Goal: Transaction & Acquisition: Purchase product/service

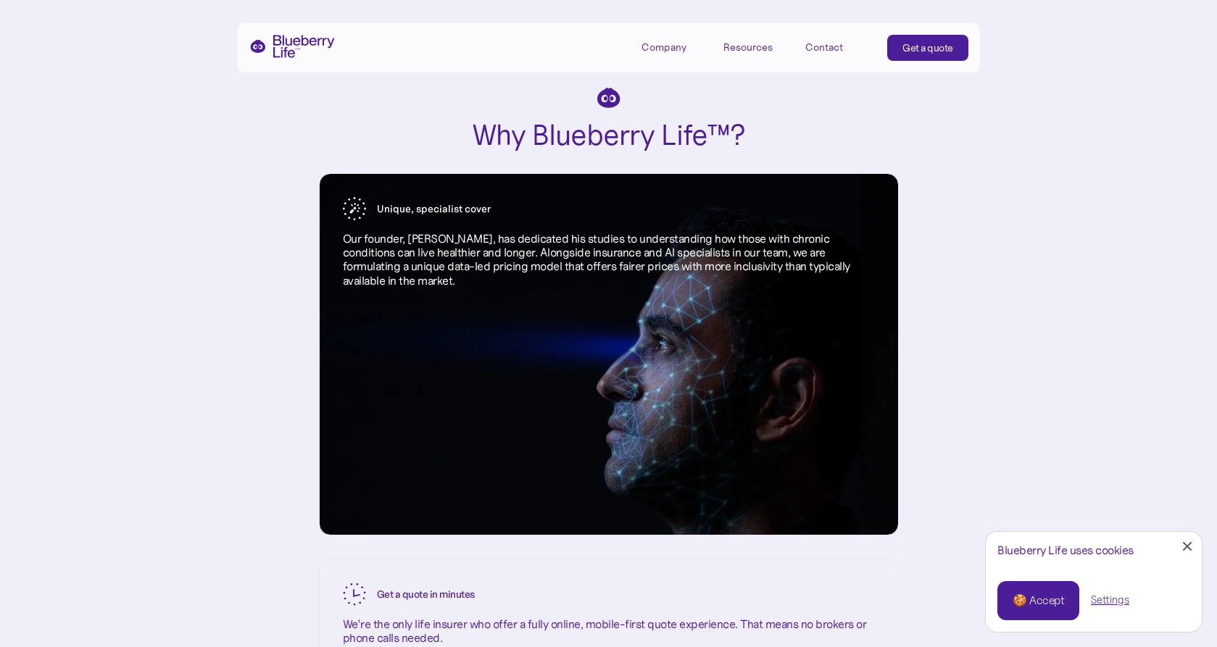
scroll to position [1514, 0]
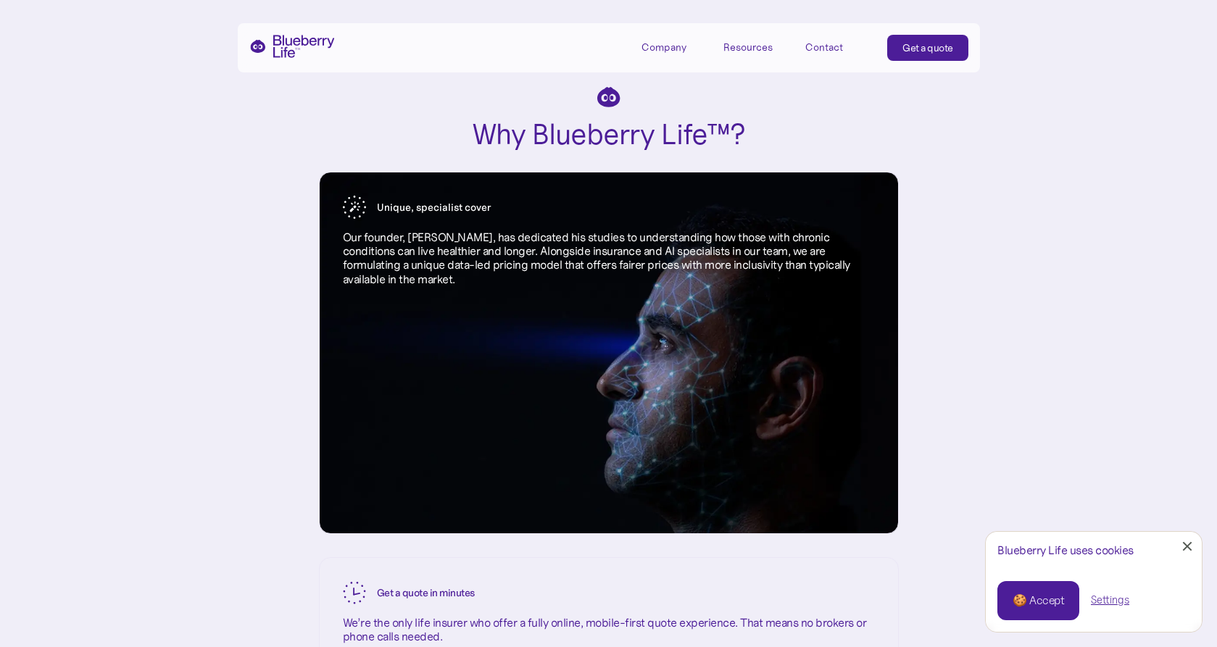
click at [1188, 543] on link "Close Cookie Popup" at bounding box center [1186, 546] width 29 height 29
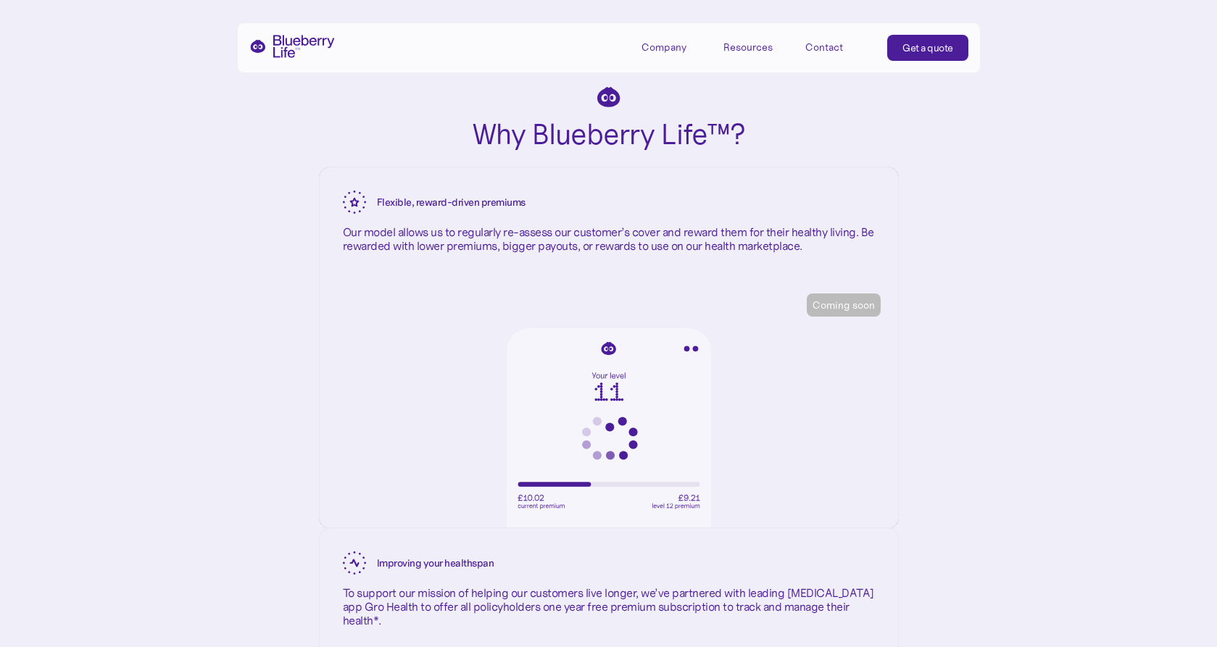
scroll to position [2308, 0]
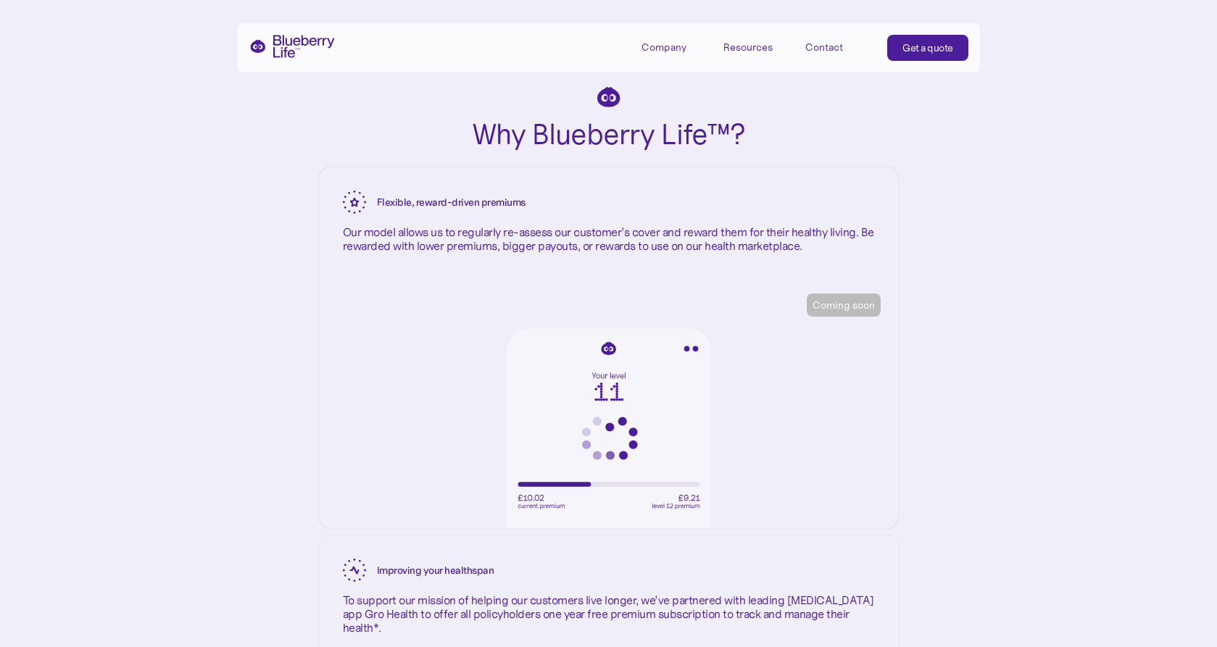
click at [932, 46] on div "Get a quote" at bounding box center [927, 48] width 51 height 14
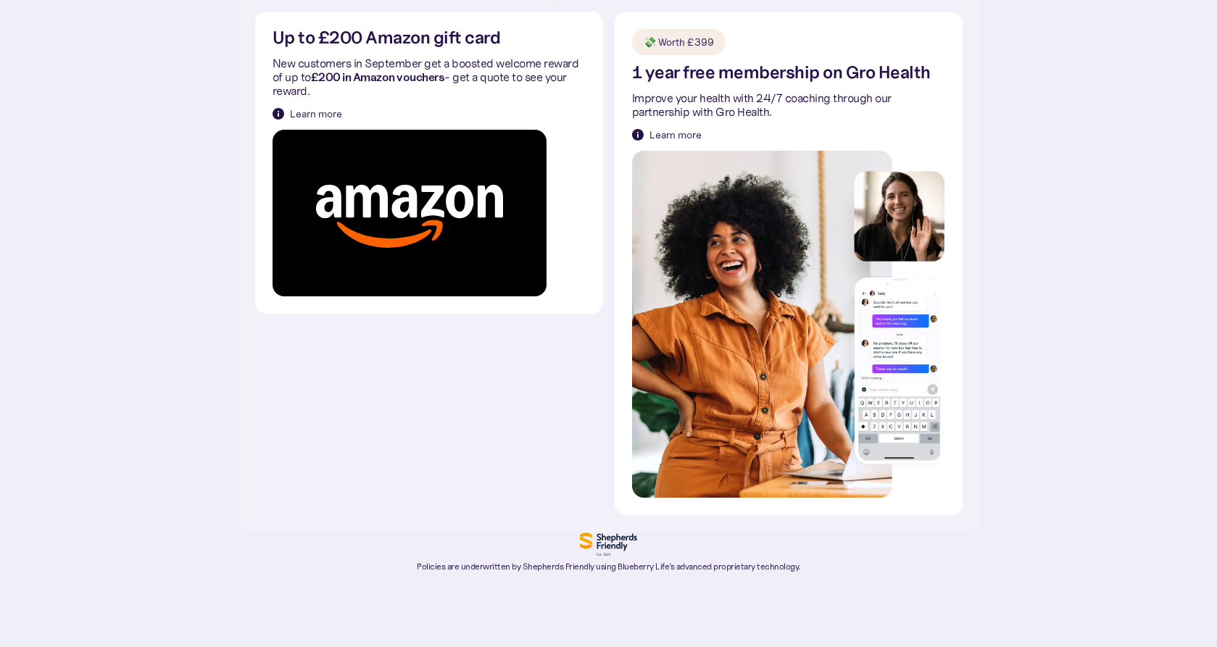
scroll to position [402, 0]
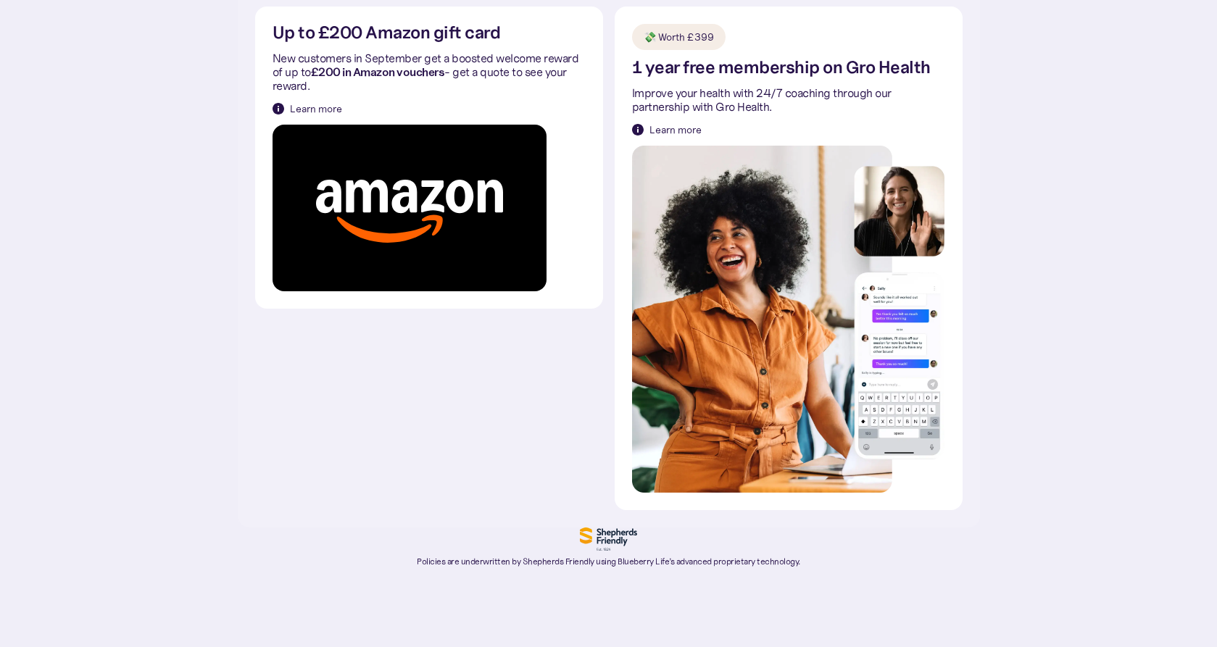
click at [638, 125] on img at bounding box center [638, 130] width 12 height 12
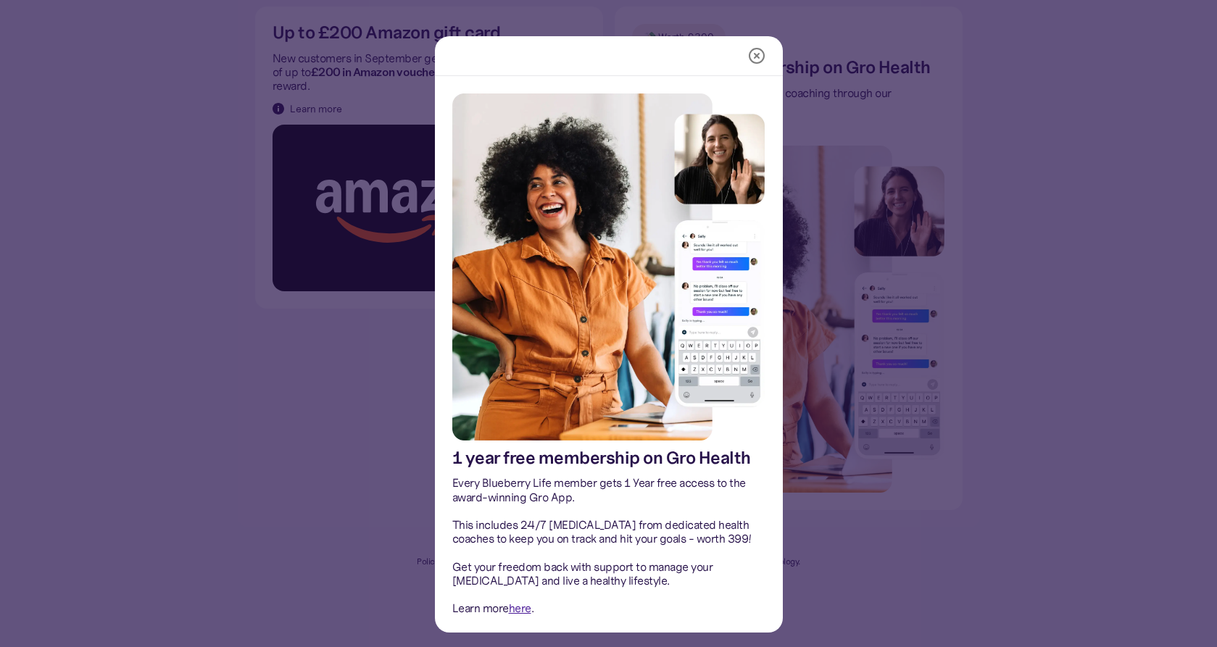
click at [519, 606] on link "here" at bounding box center [520, 608] width 22 height 14
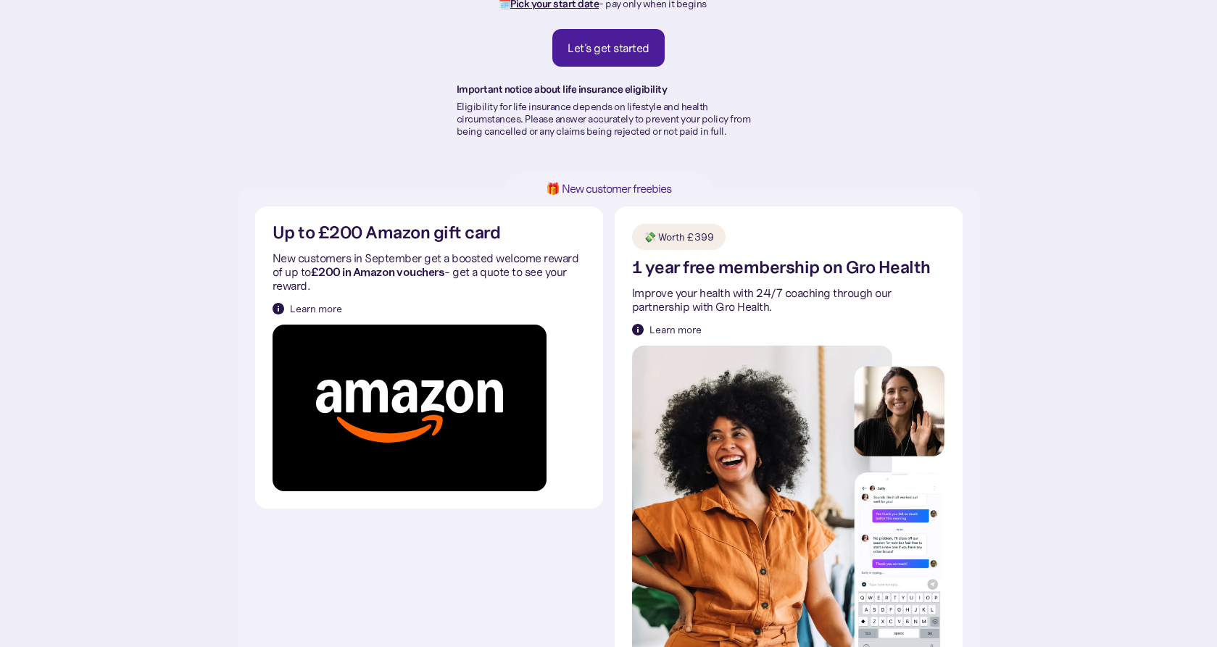
scroll to position [148, 0]
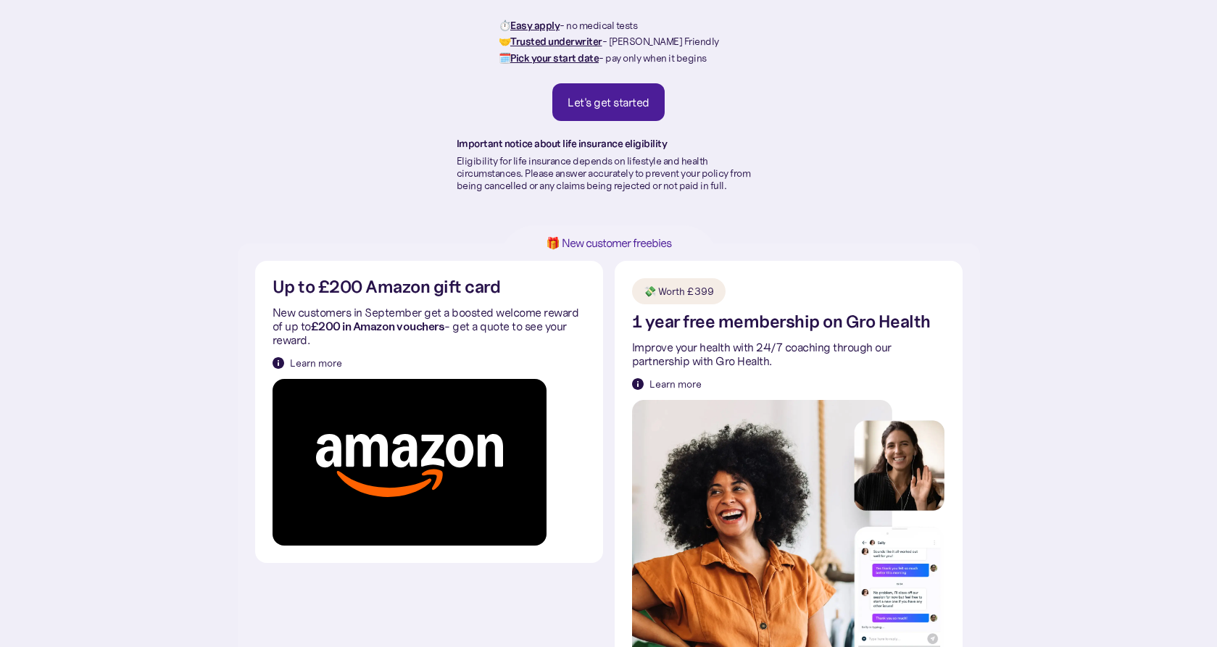
click at [619, 101] on div "Let's get started" at bounding box center [608, 102] width 82 height 14
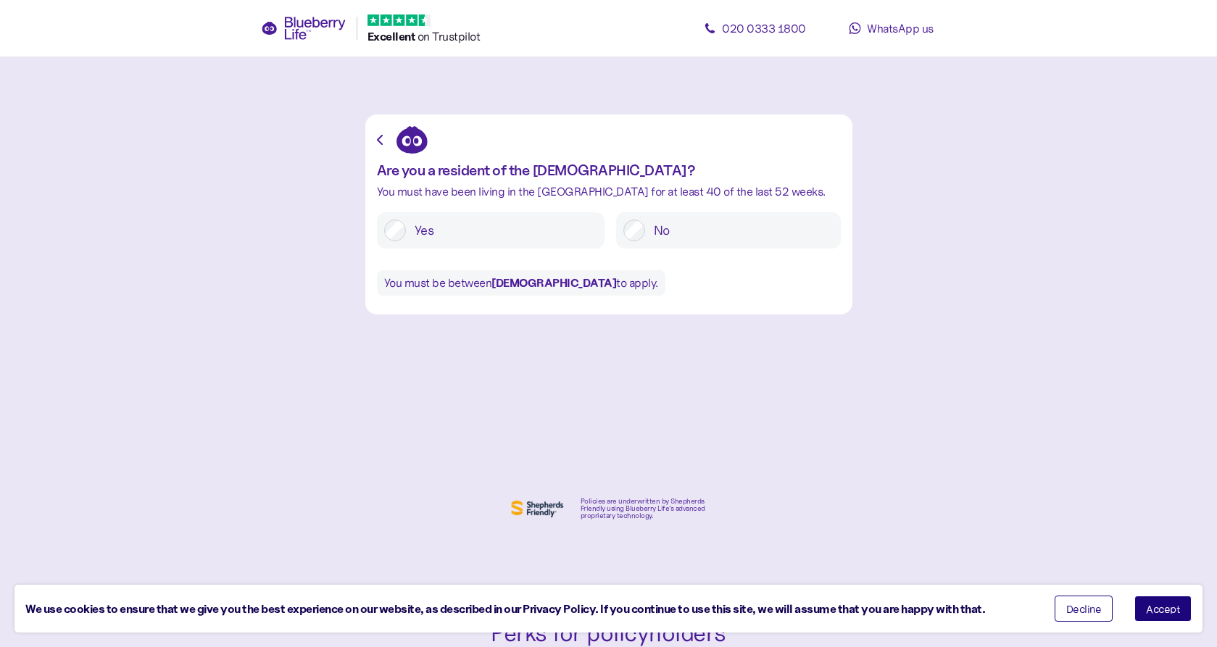
click at [1080, 608] on span "Decline" at bounding box center [1084, 609] width 36 height 10
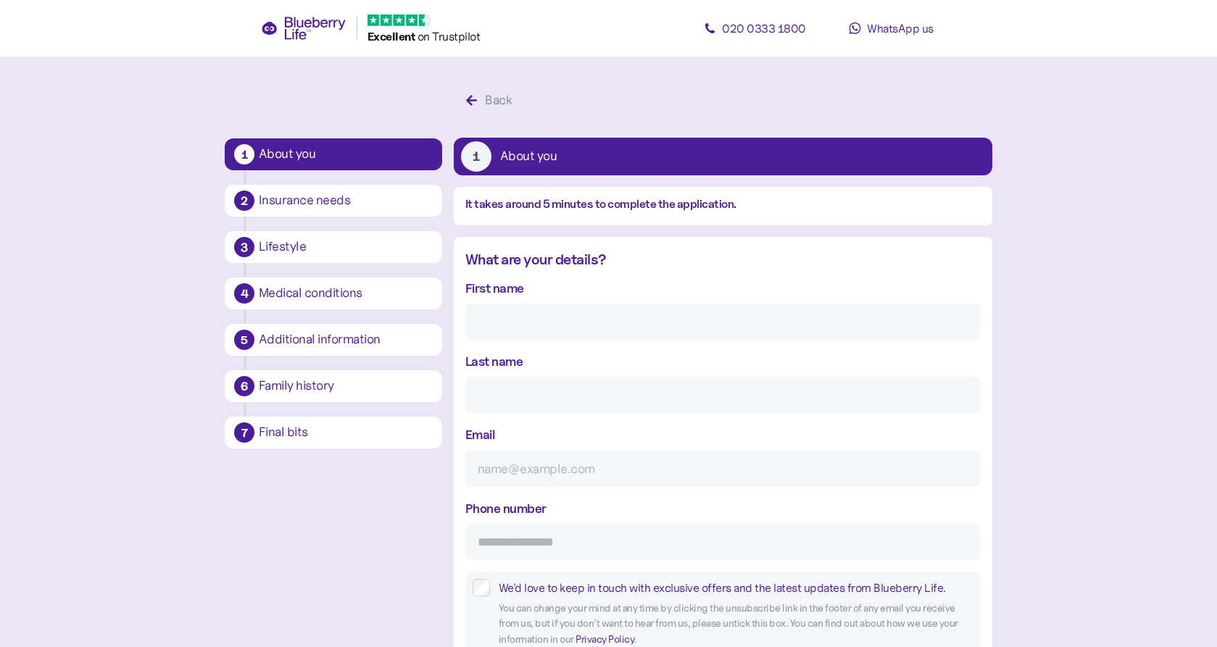
scroll to position [28, 0]
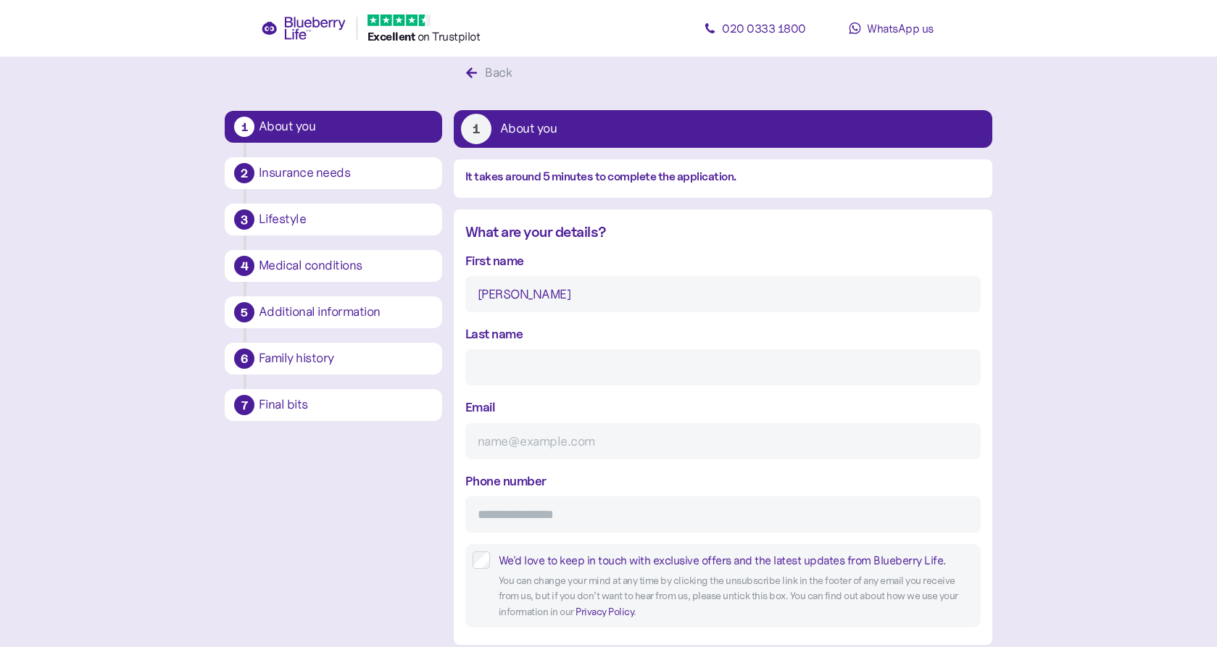
type input "Tony"
type input "Horn"
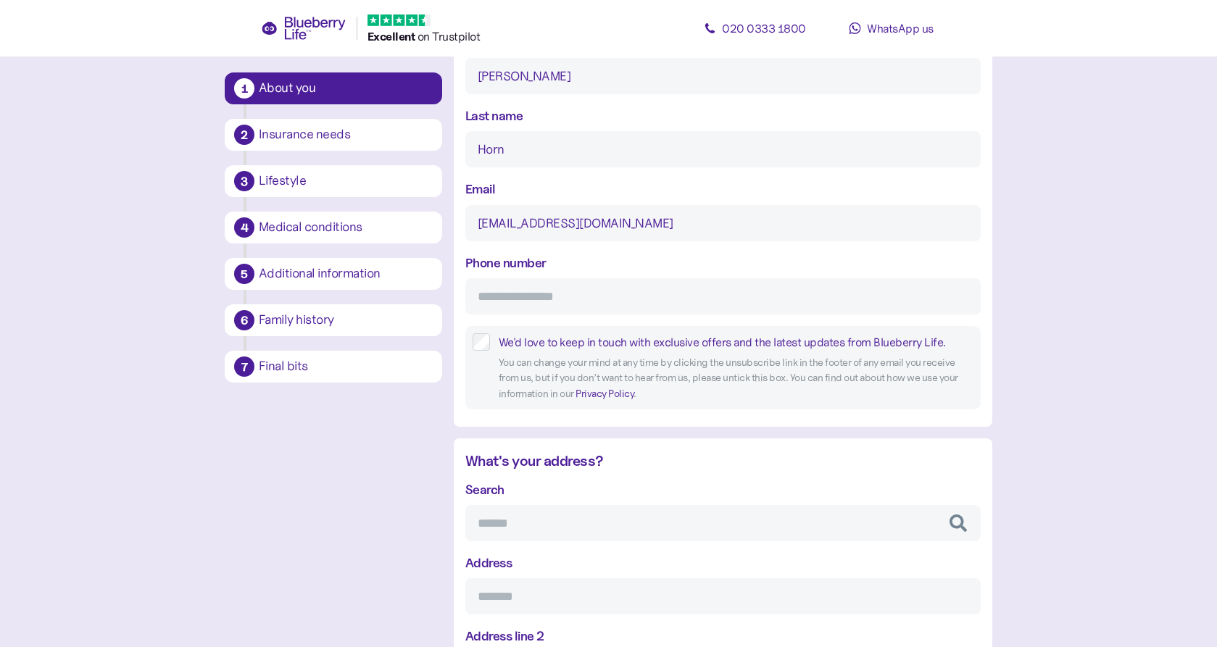
scroll to position [281, 0]
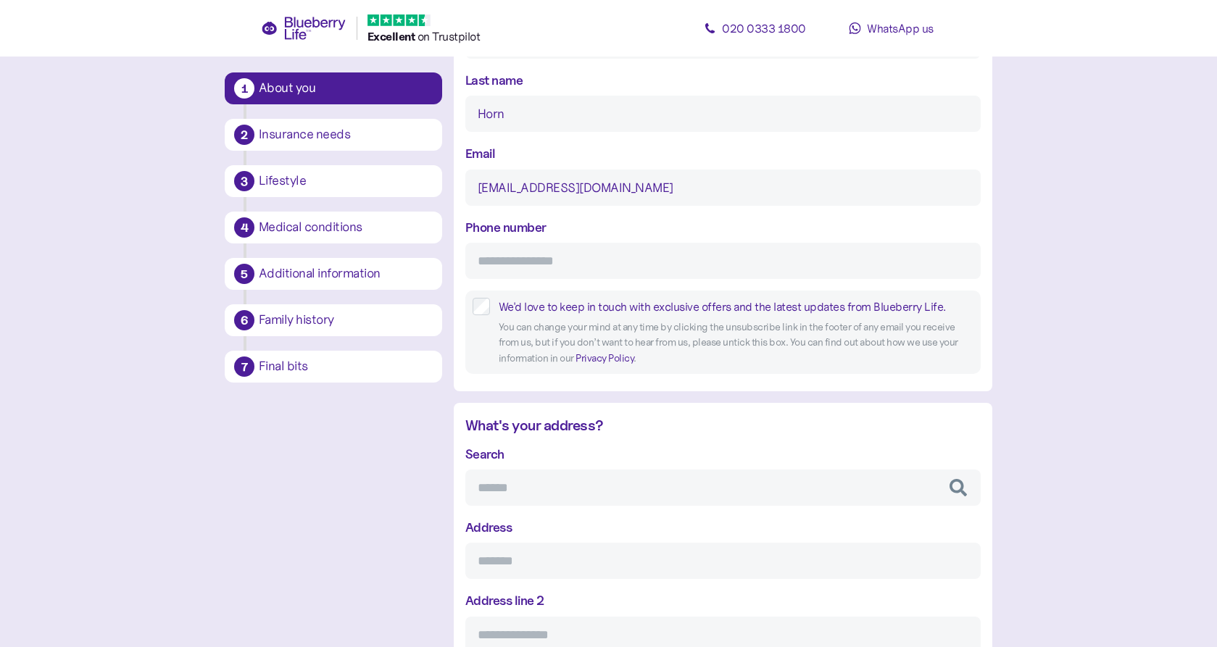
type input "tonyhorn@btinternet.com"
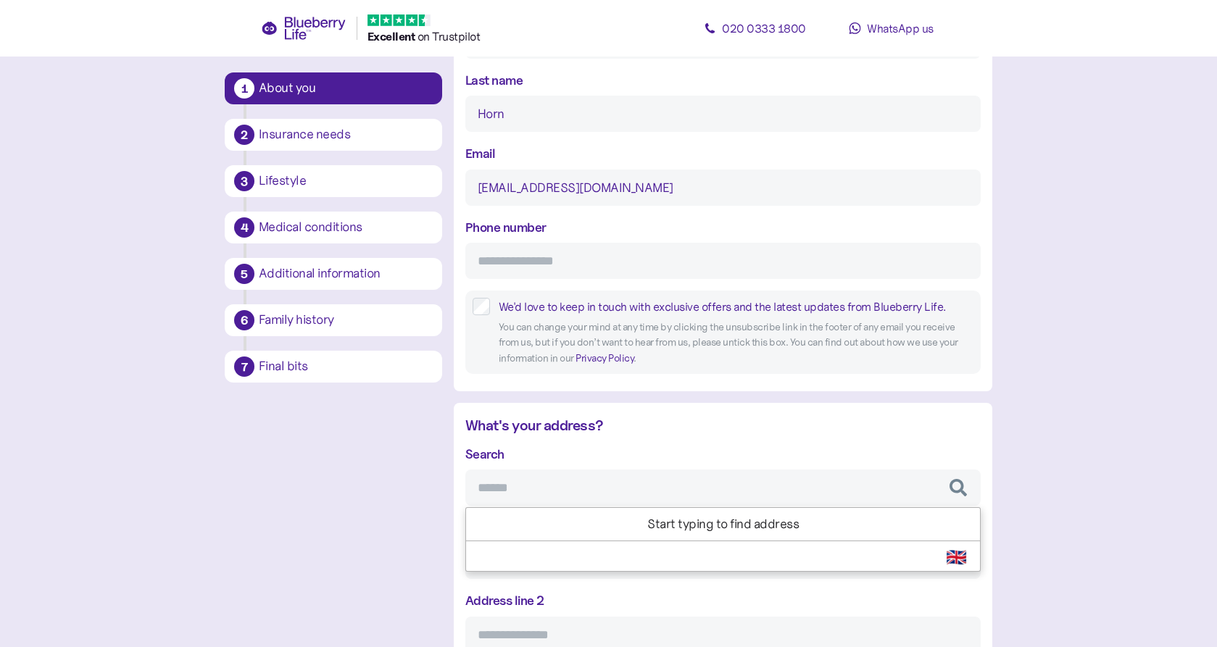
click at [585, 483] on input "Search" at bounding box center [722, 488] width 515 height 36
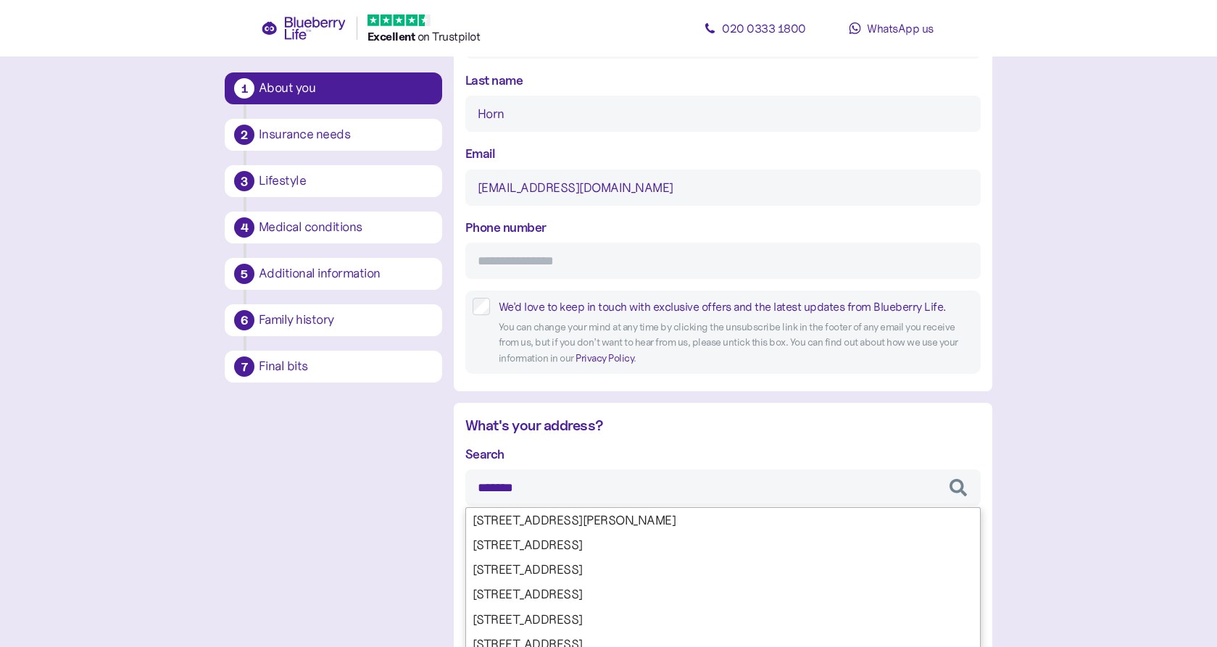
type input "********"
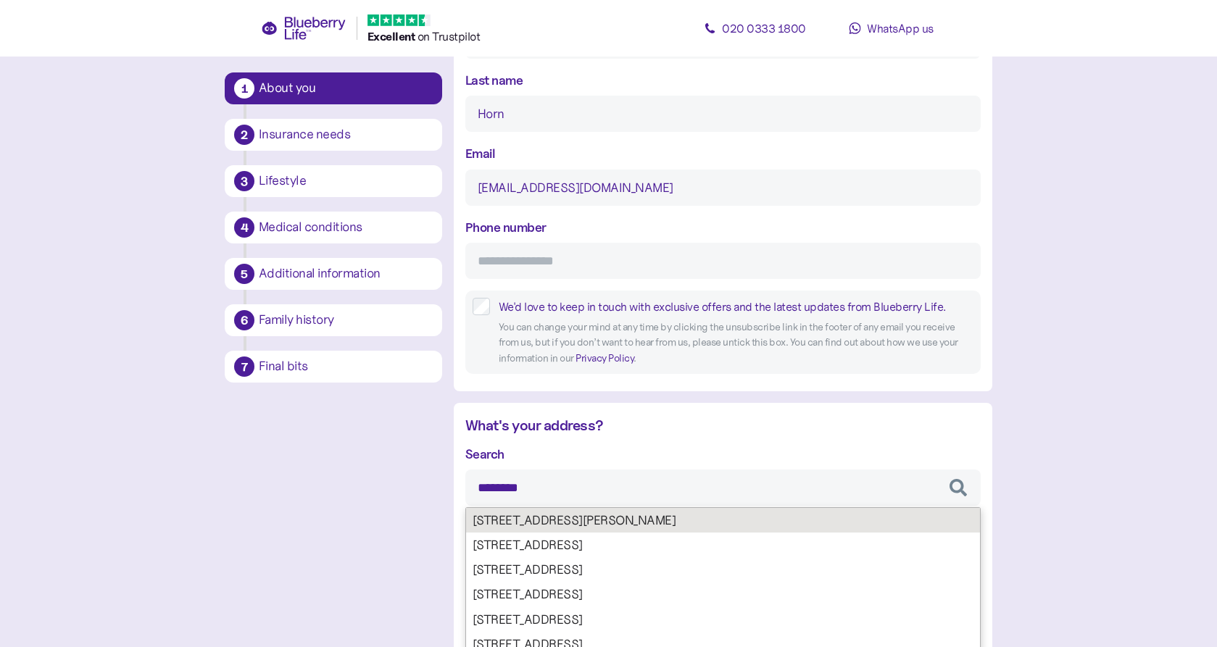
type input "**********"
type input "****"
type input "**********"
type input "********"
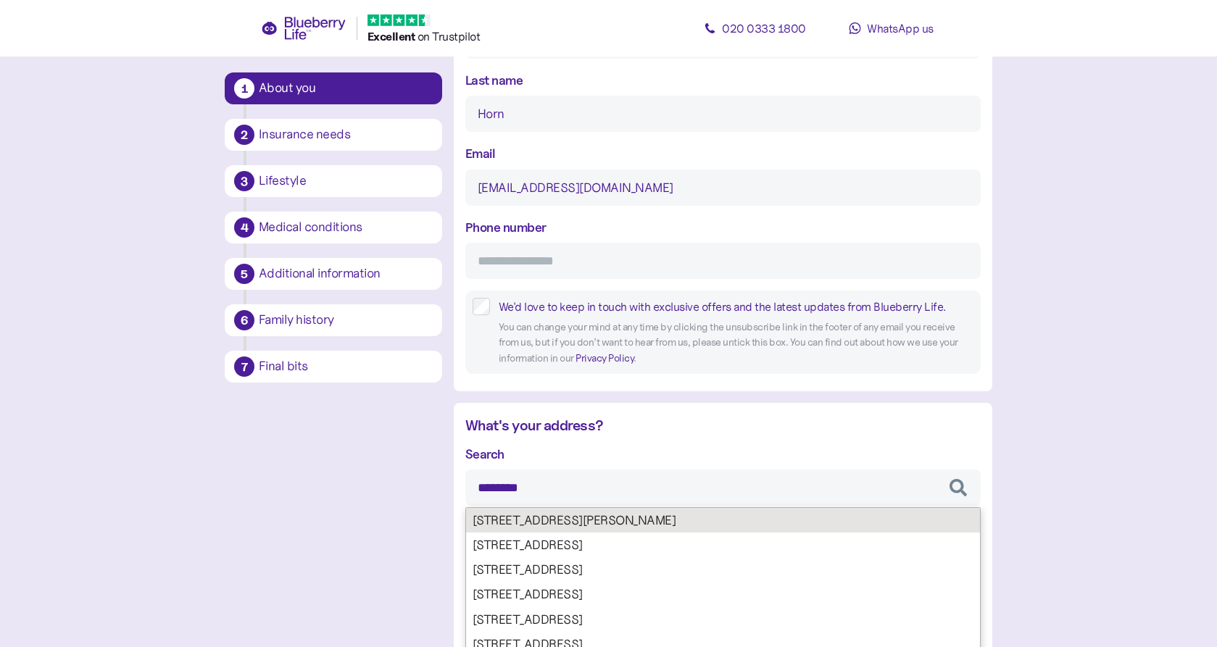
click at [588, 517] on div "**********" at bounding box center [722, 658] width 515 height 429
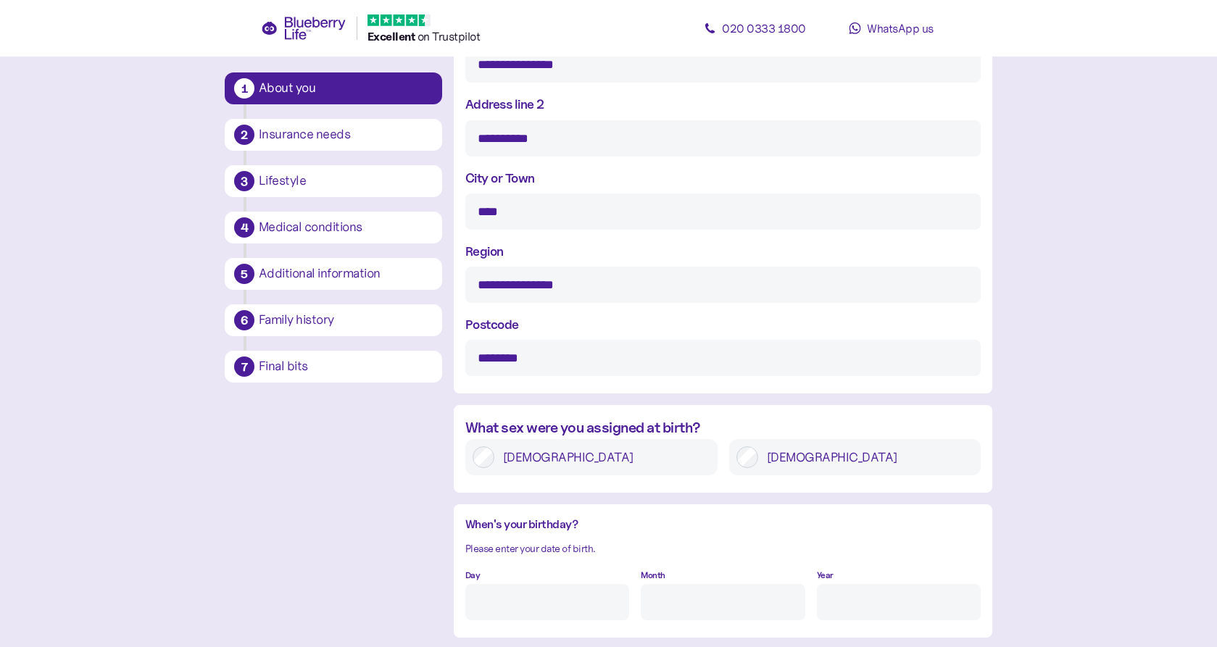
scroll to position [779, 0]
type input "********"
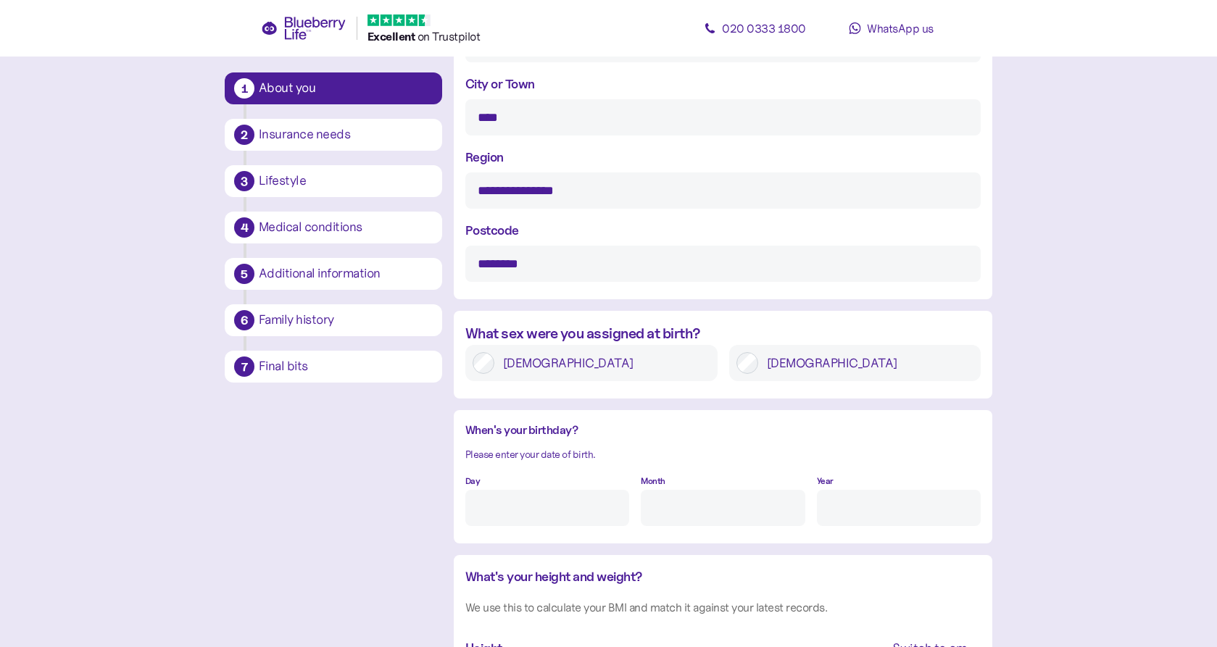
scroll to position [891, 0]
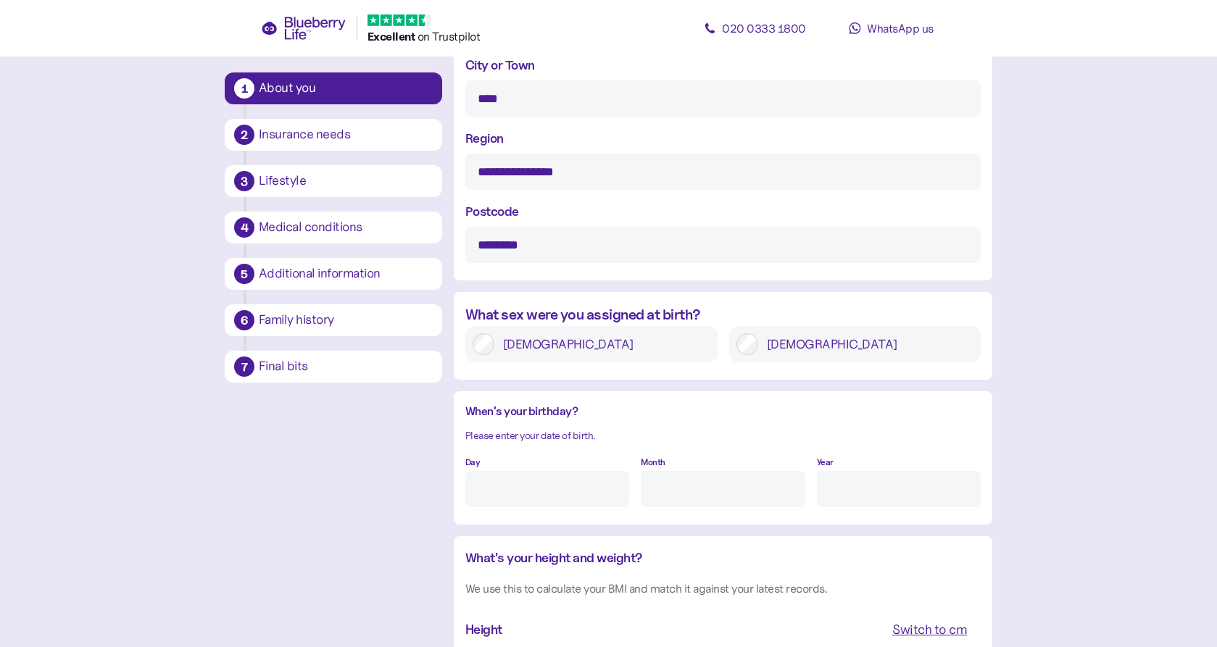
click at [530, 474] on input "Day" at bounding box center [547, 489] width 164 height 36
type input "16"
click at [690, 479] on input "Month" at bounding box center [723, 489] width 164 height 36
type input "2"
click at [836, 485] on input "Year" at bounding box center [899, 489] width 164 height 36
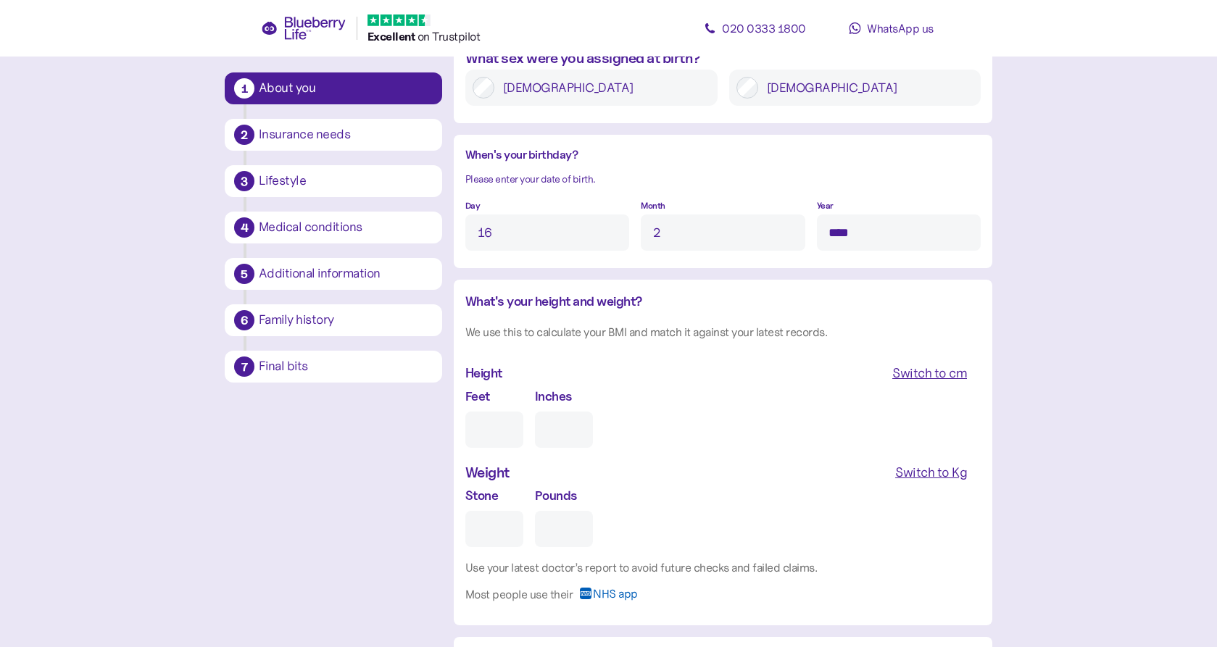
scroll to position [1149, 0]
type input "****"
click at [493, 411] on input "Feet" at bounding box center [494, 427] width 58 height 36
type input "5"
type input "0"
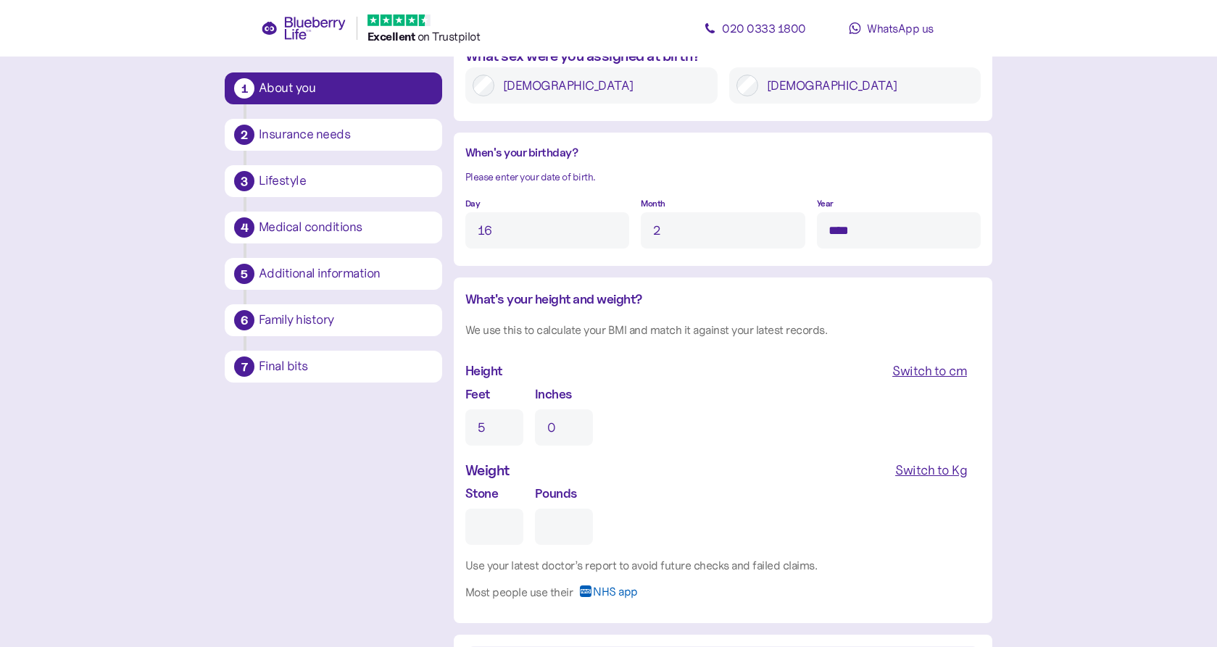
type input "5"
click at [569, 414] on input "0" at bounding box center [564, 427] width 58 height 36
type input "9"
click at [483, 528] on input "Stone" at bounding box center [494, 527] width 58 height 36
type input "1"
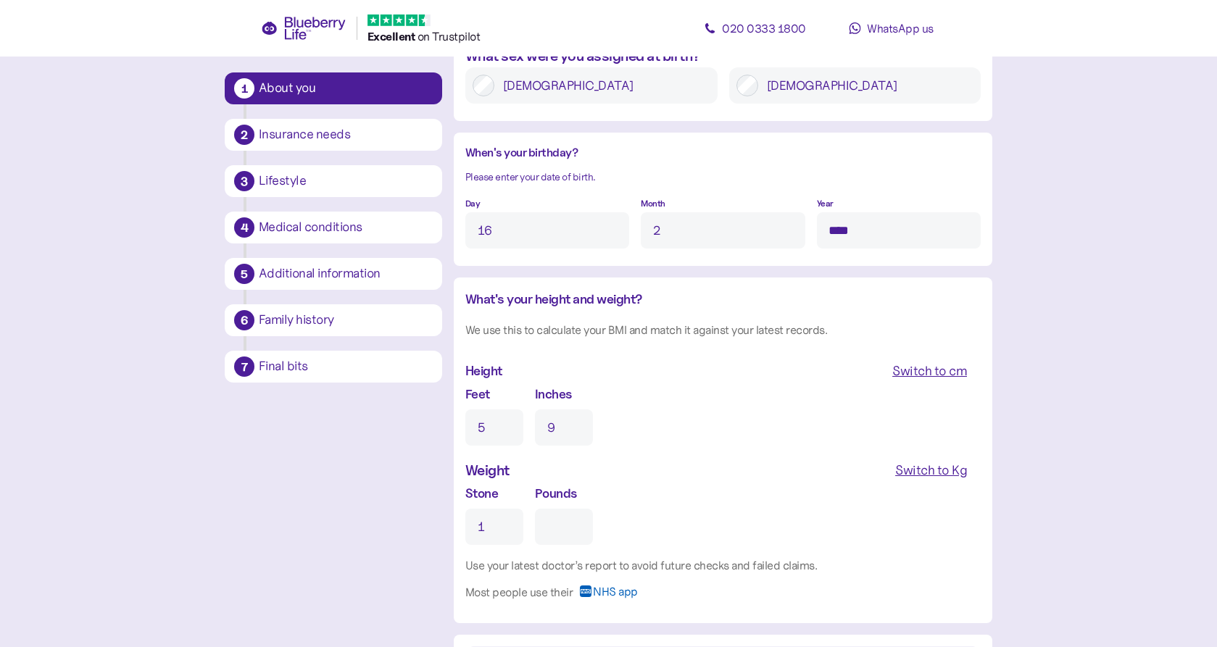
type input "0"
type input "12"
click at [688, 457] on div "Weight Switch to Kg" at bounding box center [722, 470] width 515 height 26
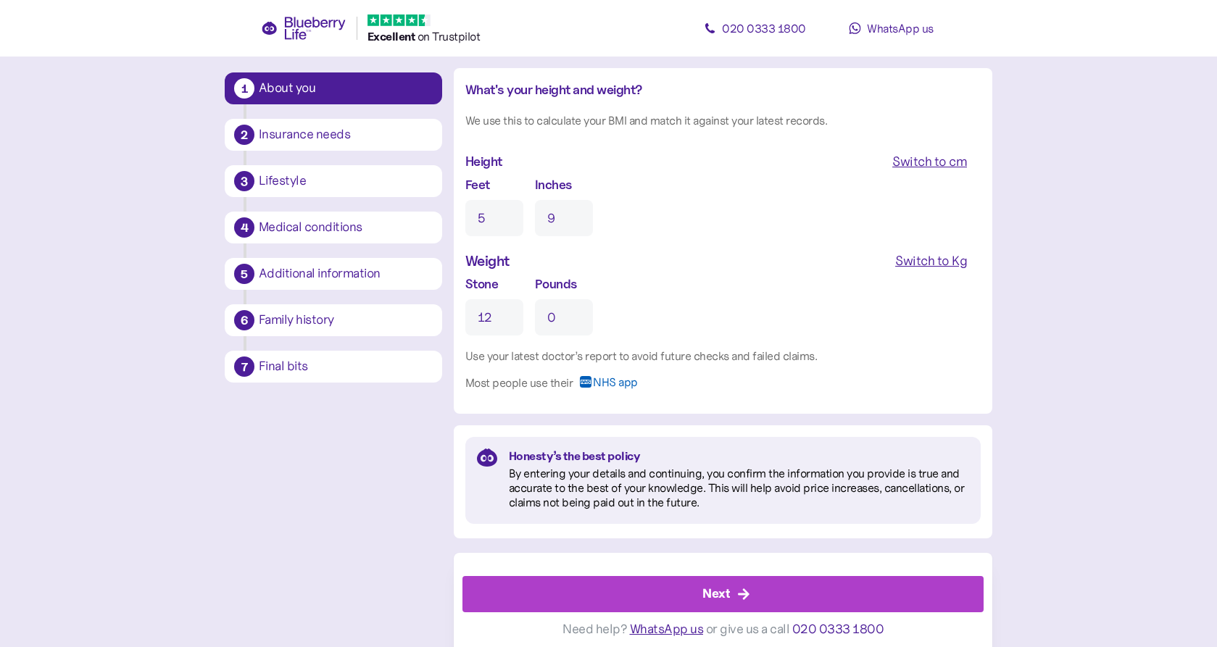
scroll to position [1358, 0]
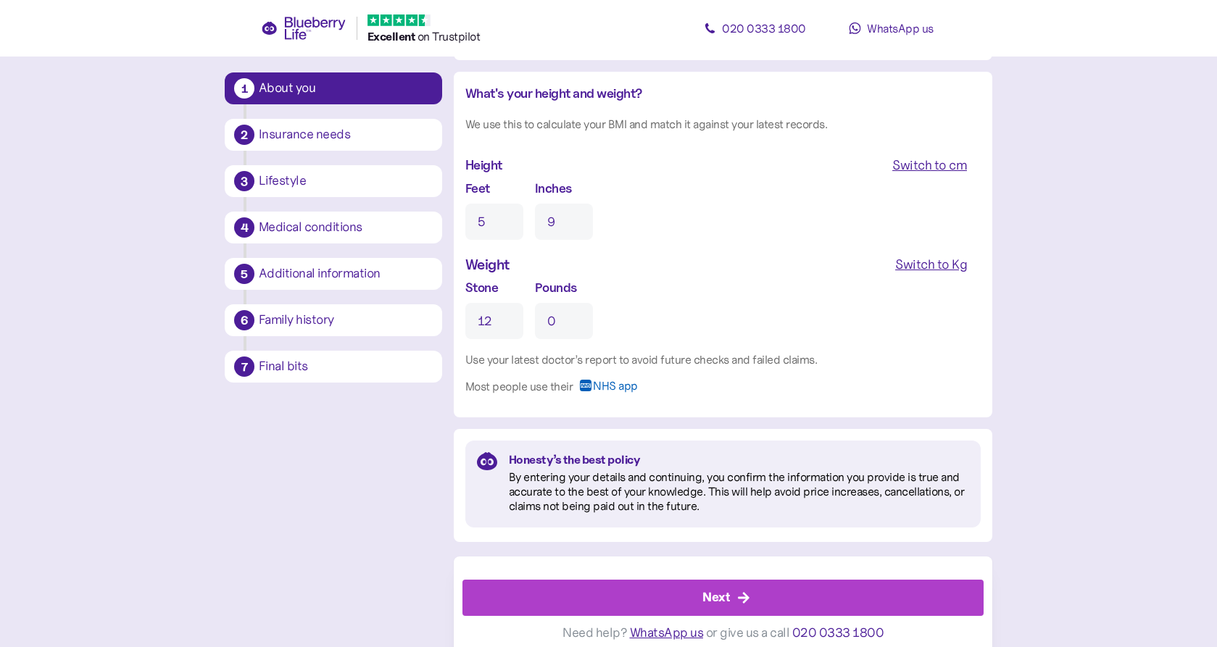
click at [638, 589] on div "Next" at bounding box center [726, 597] width 488 height 35
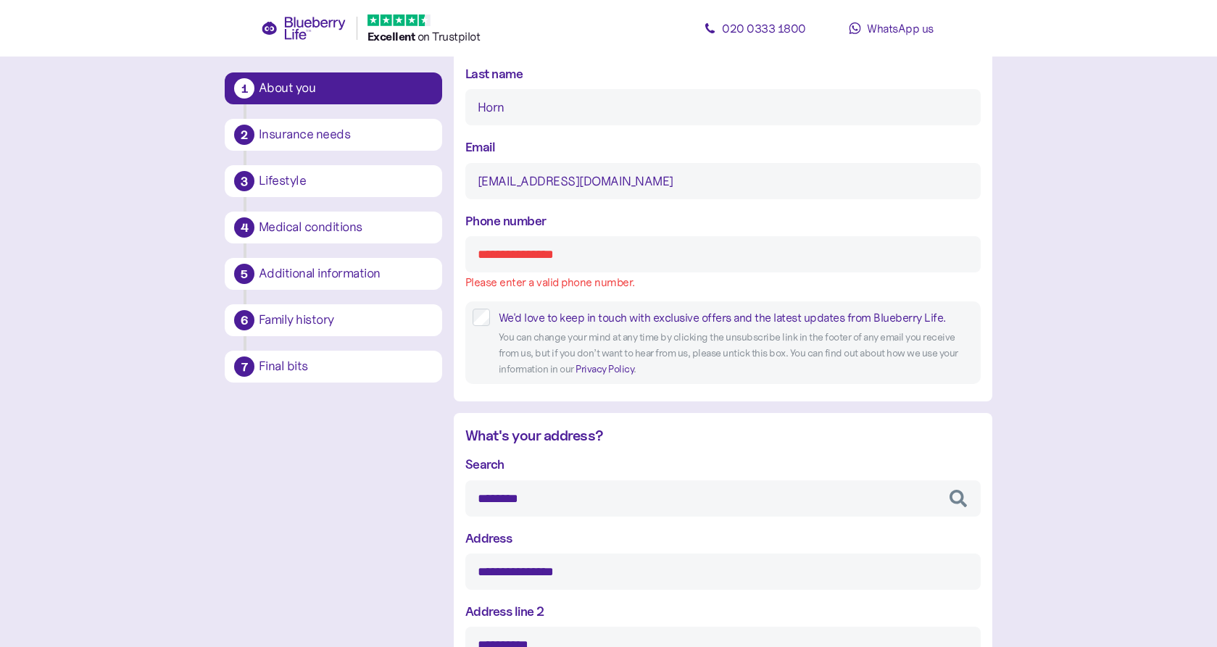
scroll to position [286, 0]
click at [598, 254] on input "Phone number" at bounding box center [722, 256] width 515 height 36
click at [593, 255] on input "Phone number" at bounding box center [722, 256] width 515 height 36
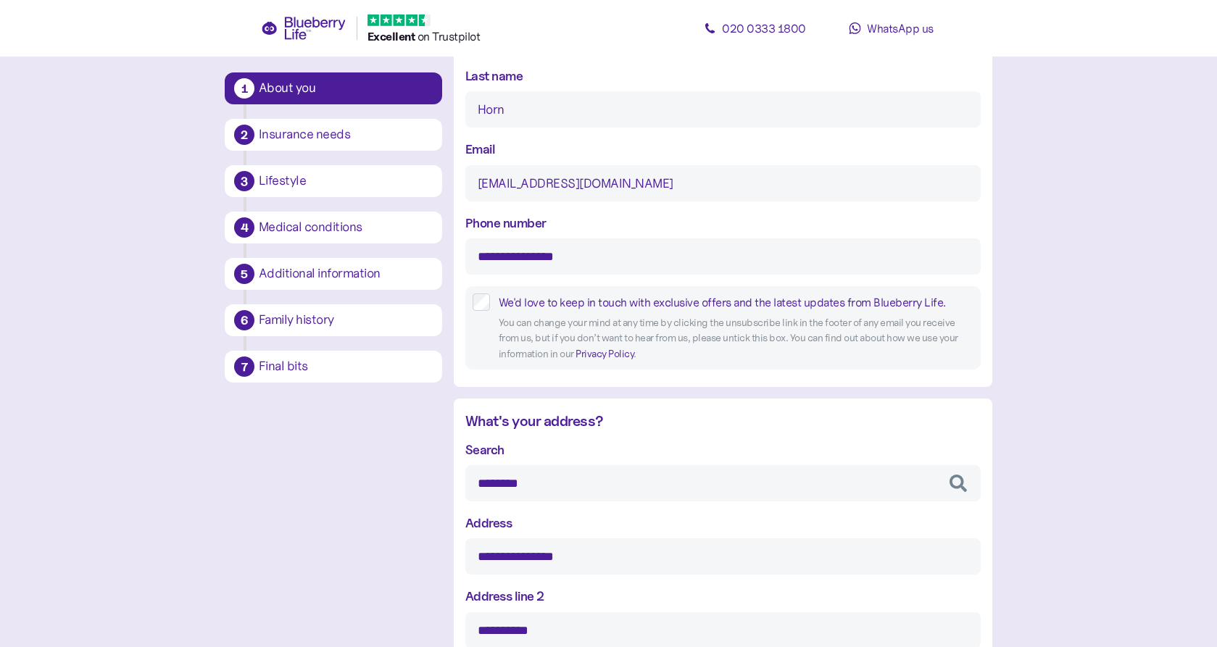
type input "**********"
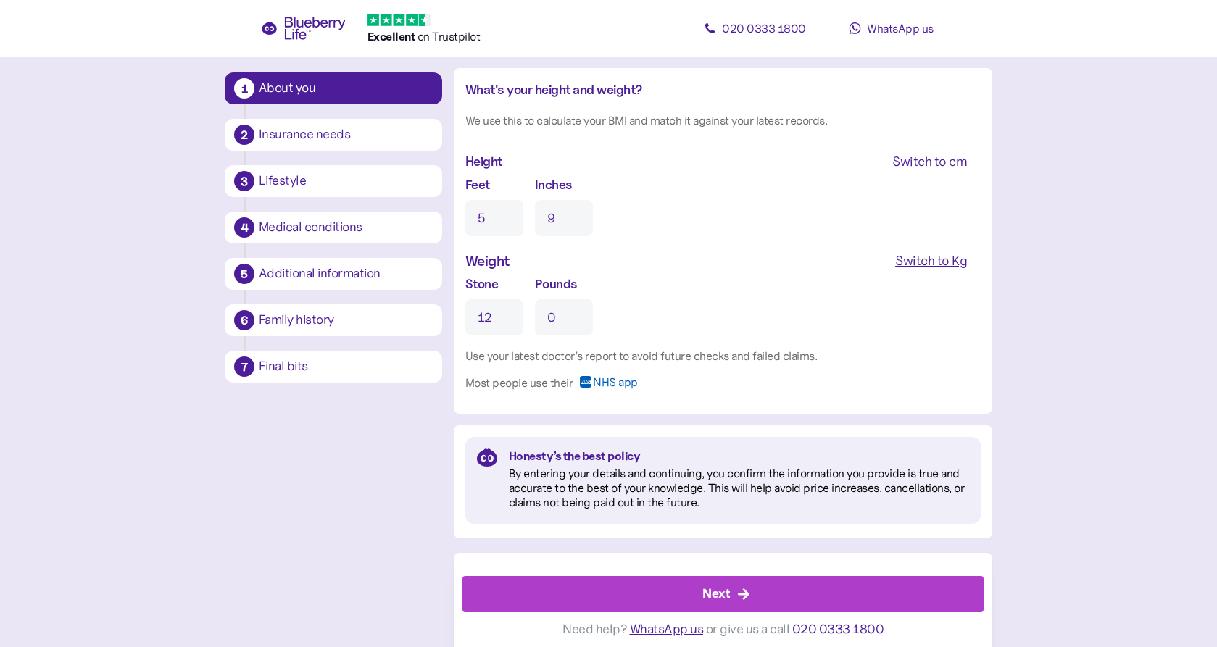
scroll to position [1358, 0]
click at [758, 580] on div "Next" at bounding box center [726, 595] width 488 height 35
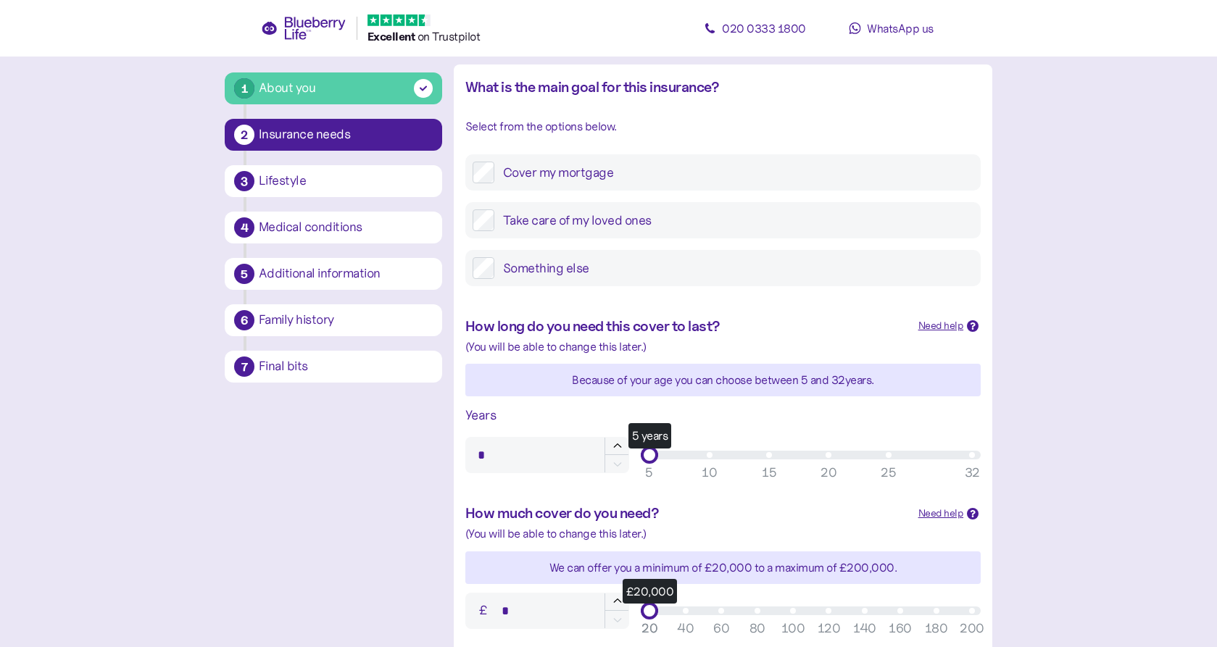
scroll to position [173, 0]
type input "**"
drag, startPoint x: 649, startPoint y: 449, endPoint x: 771, endPoint y: 443, distance: 122.6
click at [771, 445] on div "15 years" at bounding box center [768, 454] width 18 height 18
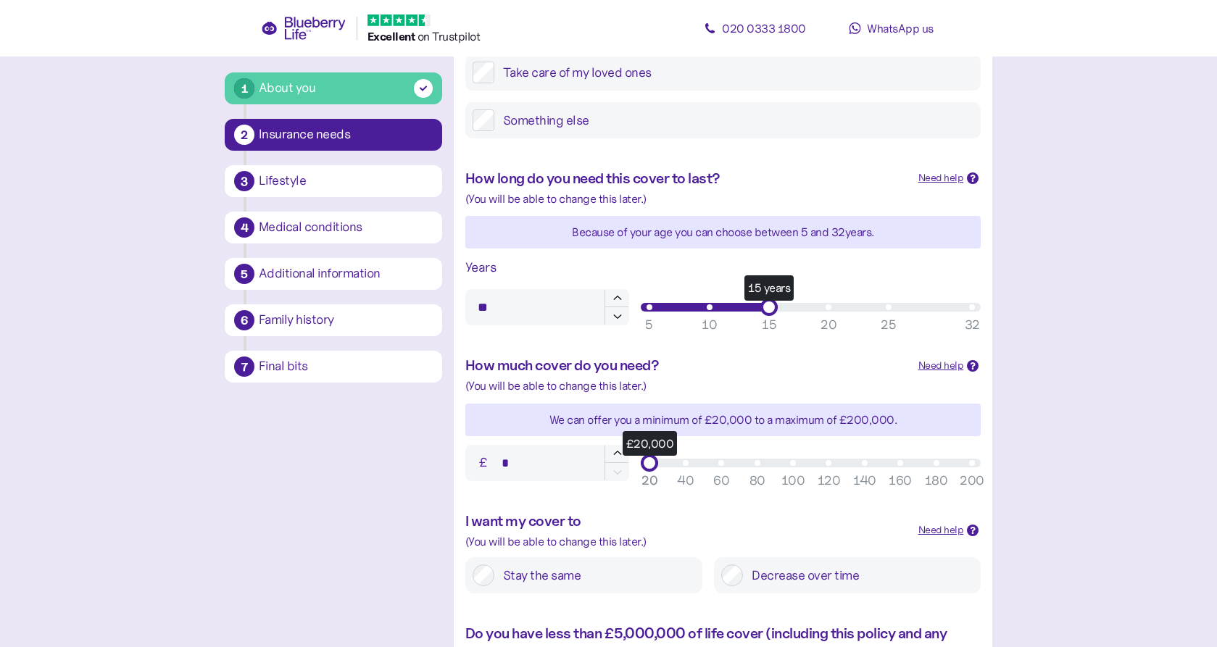
scroll to position [321, 0]
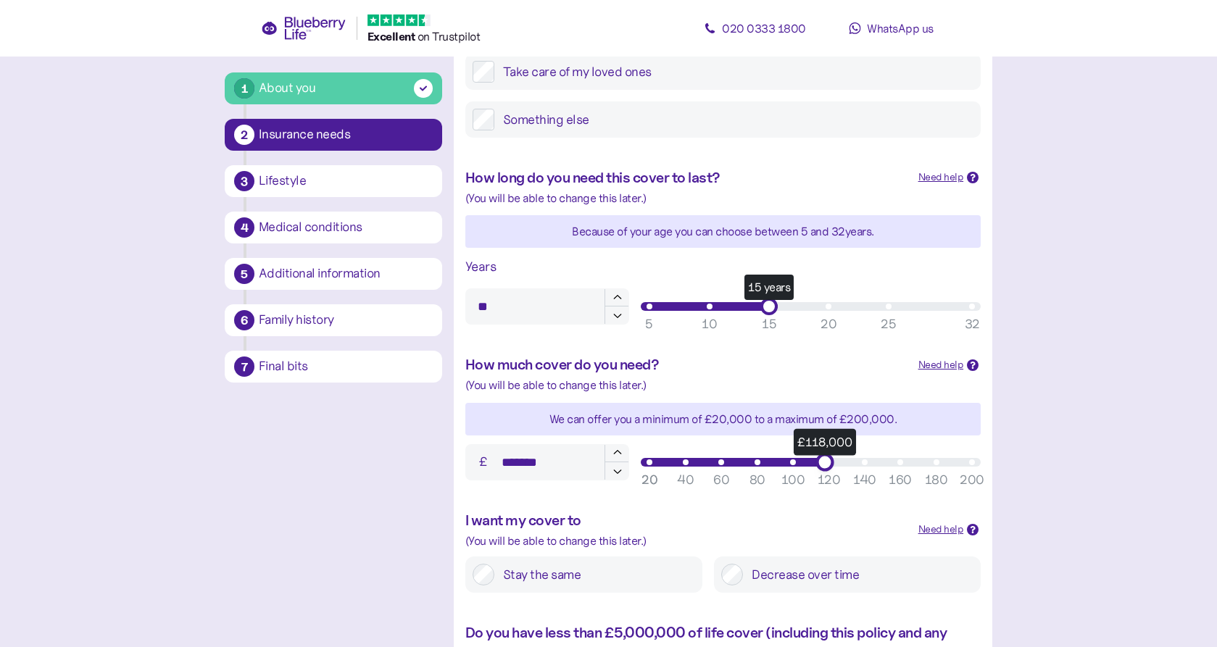
type input "*******"
drag, startPoint x: 650, startPoint y: 456, endPoint x: 829, endPoint y: 459, distance: 179.0
click at [829, 459] on div "£120,000" at bounding box center [829, 462] width 18 height 18
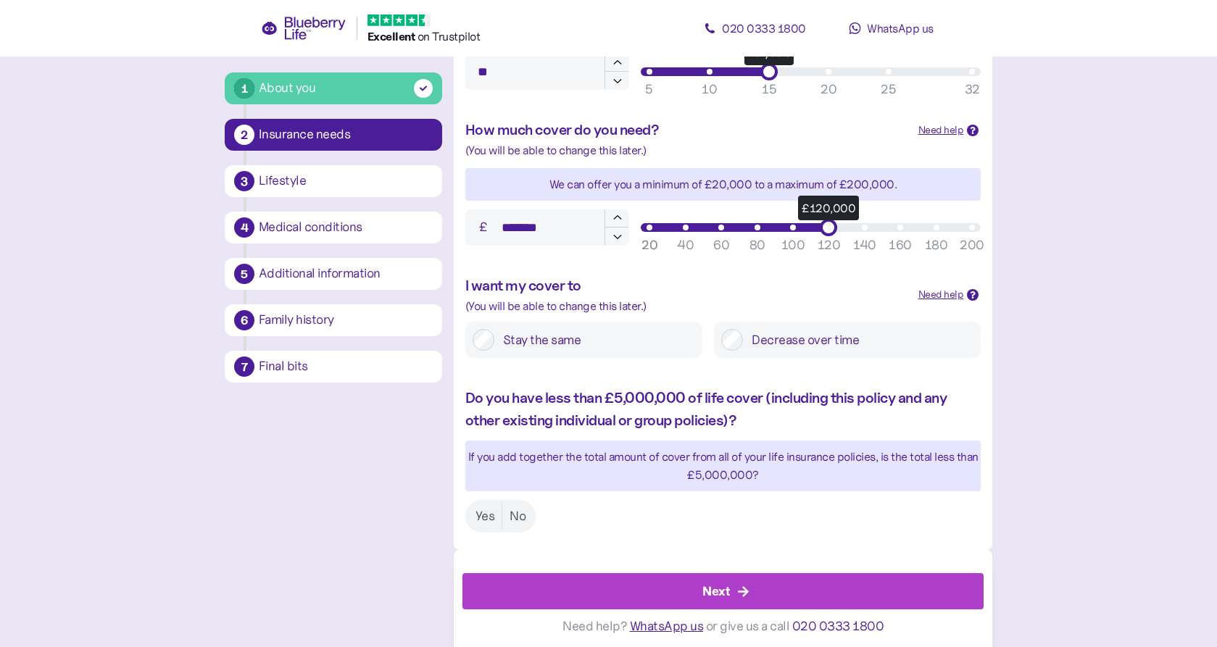
scroll to position [555, 0]
click at [483, 510] on label "Yes" at bounding box center [485, 517] width 34 height 27
click at [688, 591] on div "Next" at bounding box center [726, 592] width 488 height 35
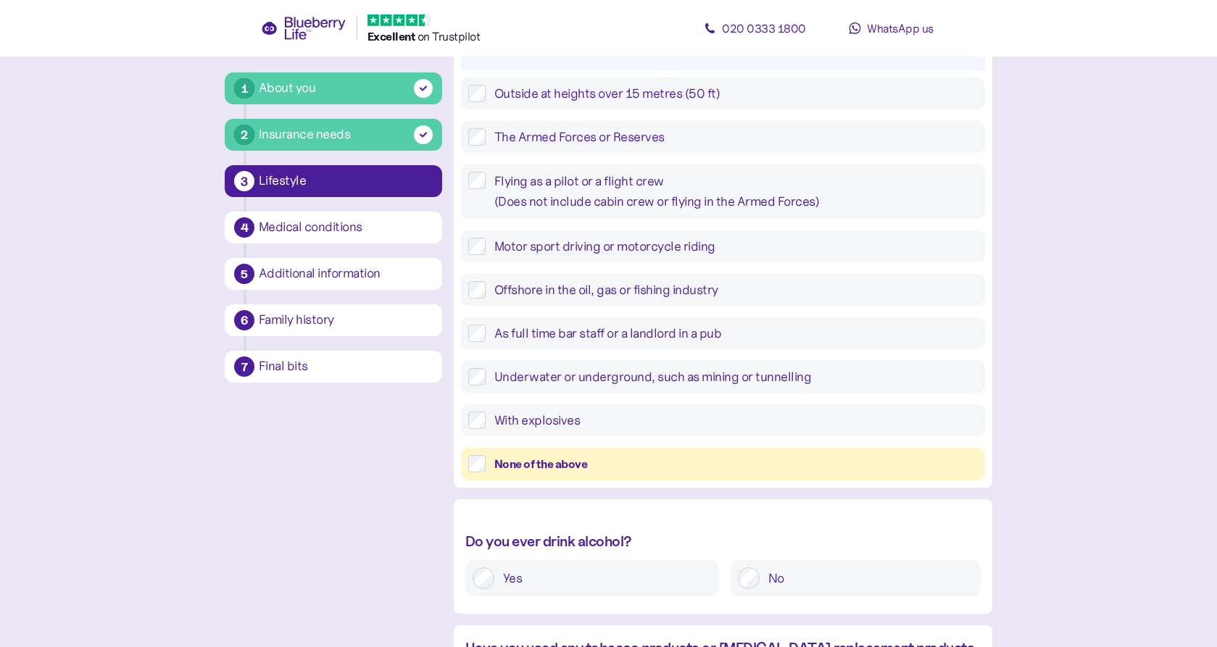
scroll to position [257, 0]
click at [578, 454] on div "None of the above" at bounding box center [735, 463] width 483 height 18
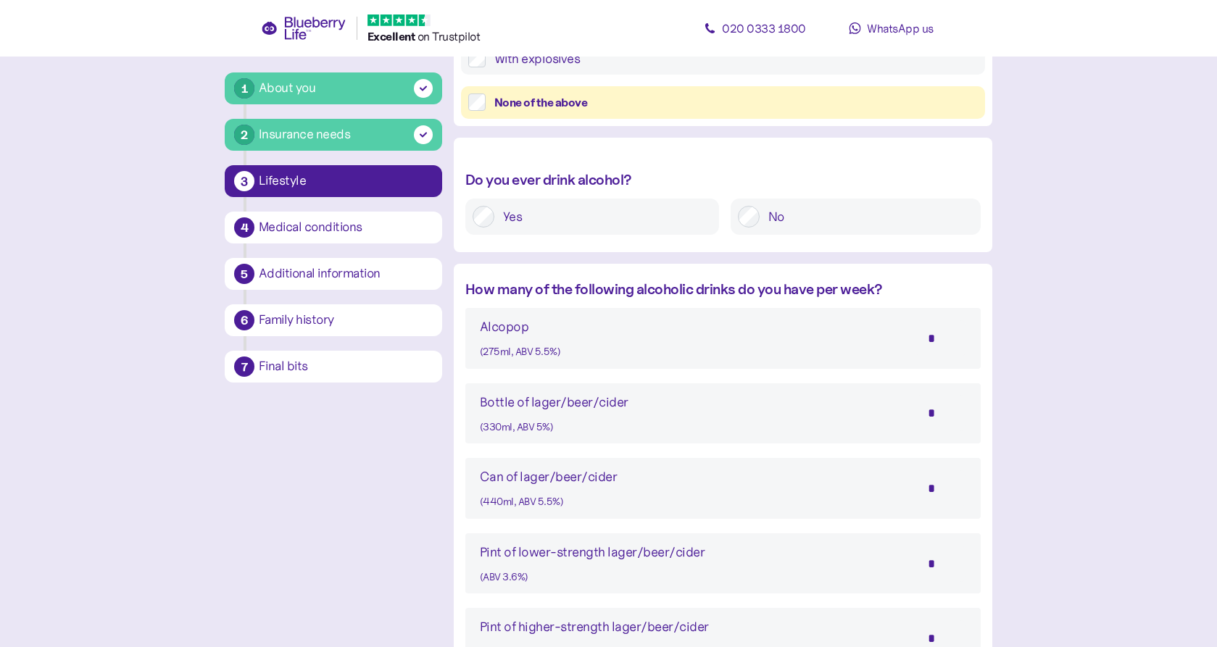
scroll to position [617, 0]
click at [939, 408] on input "*" at bounding box center [940, 413] width 51 height 36
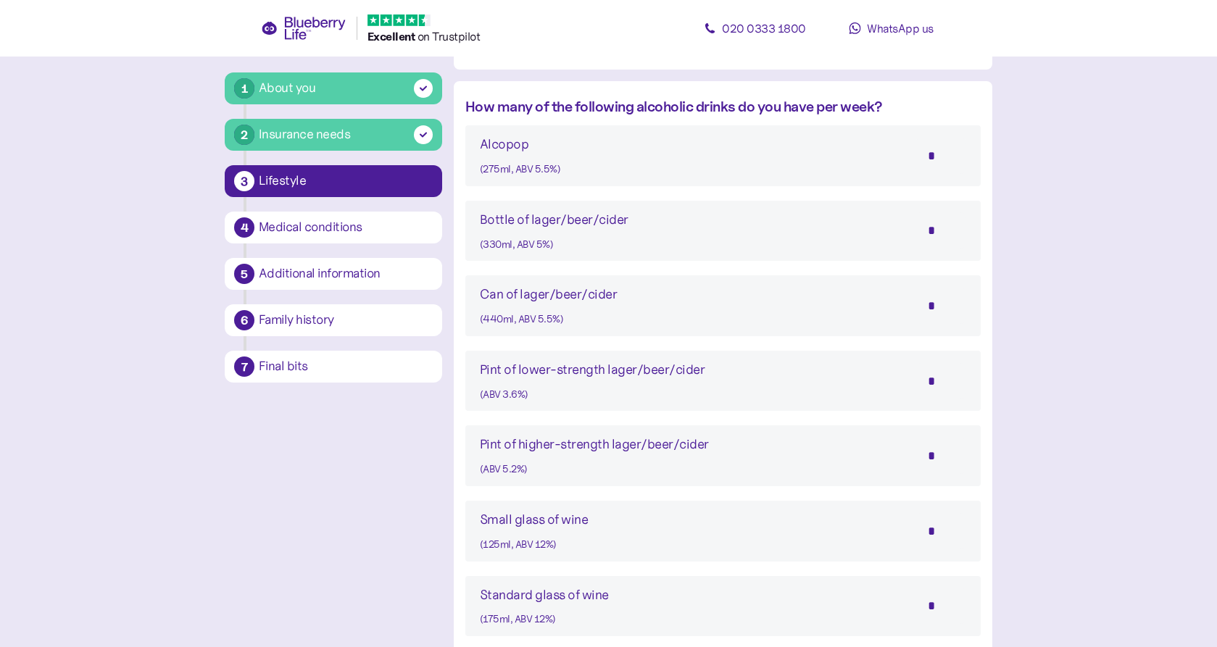
scroll to position [801, 0]
type input "*"
click at [946, 516] on input "*" at bounding box center [940, 529] width 51 height 36
type input "*"
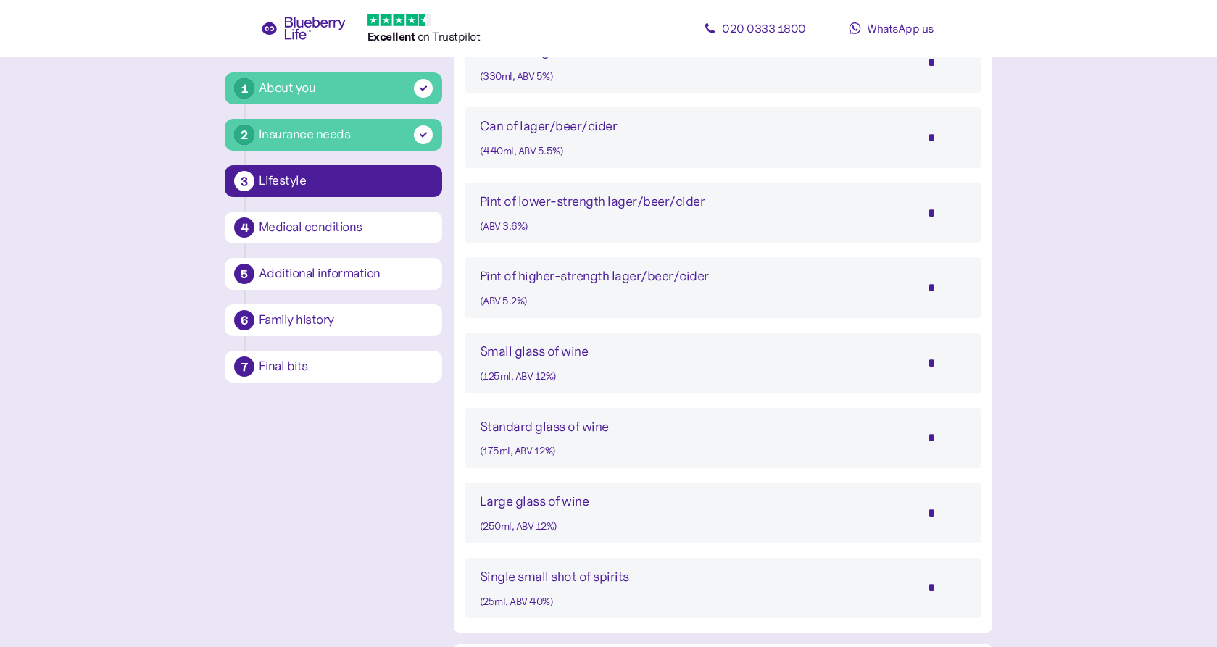
scroll to position [968, 0]
type input "*"
drag, startPoint x: 951, startPoint y: 421, endPoint x: 909, endPoint y: 427, distance: 42.4
click at [909, 427] on div "Standard glass of wine (175ml, ABV 12%) *" at bounding box center [723, 437] width 486 height 43
type input "*"
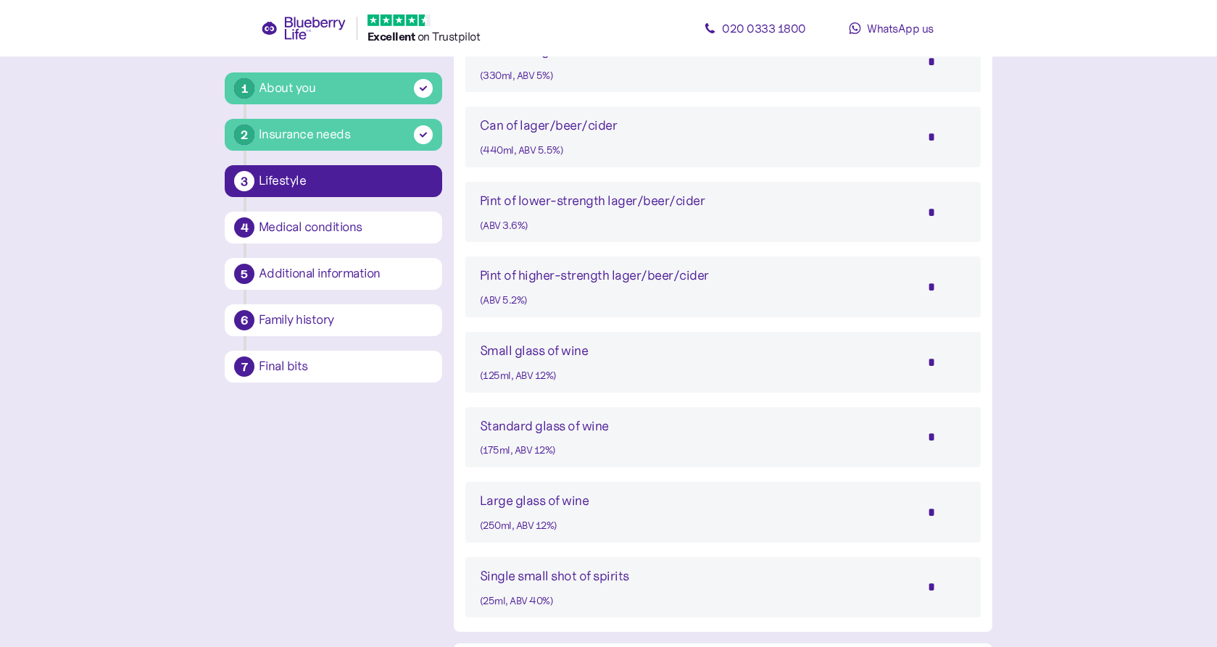
drag, startPoint x: 941, startPoint y: 569, endPoint x: 883, endPoint y: 571, distance: 58.0
click at [883, 571] on div "Single small shot of spirits (25ml, ABV 40%) *" at bounding box center [723, 587] width 486 height 43
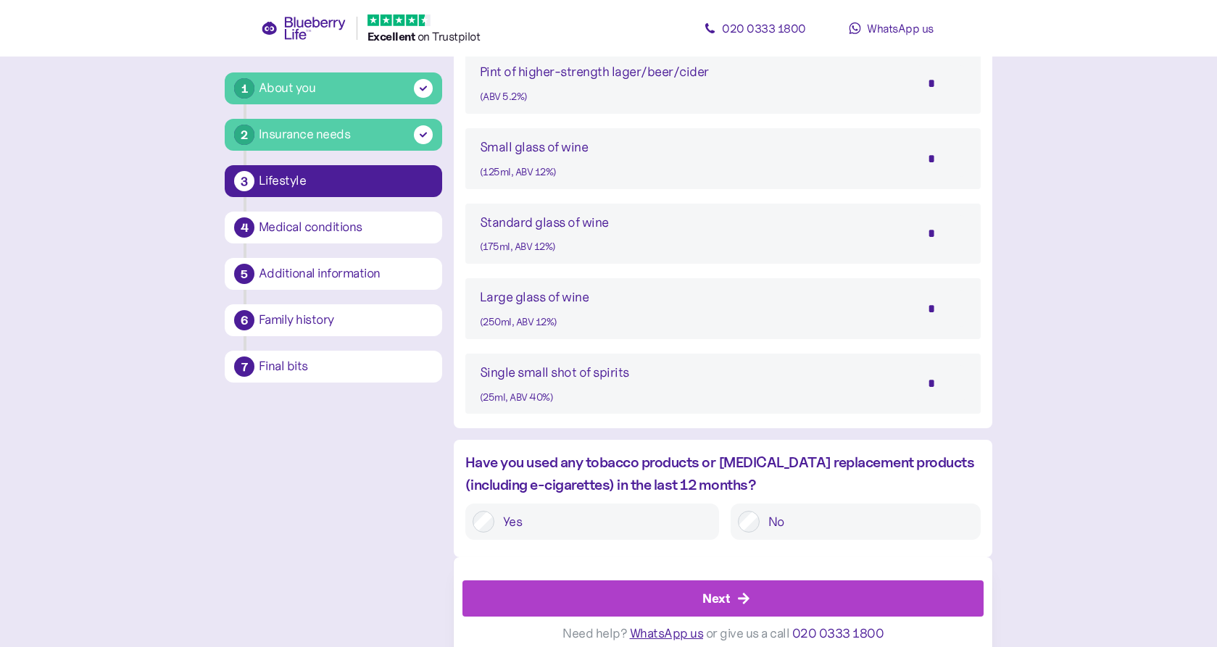
scroll to position [1171, 0]
type input "*"
click at [740, 593] on icon "button" at bounding box center [743, 599] width 13 height 13
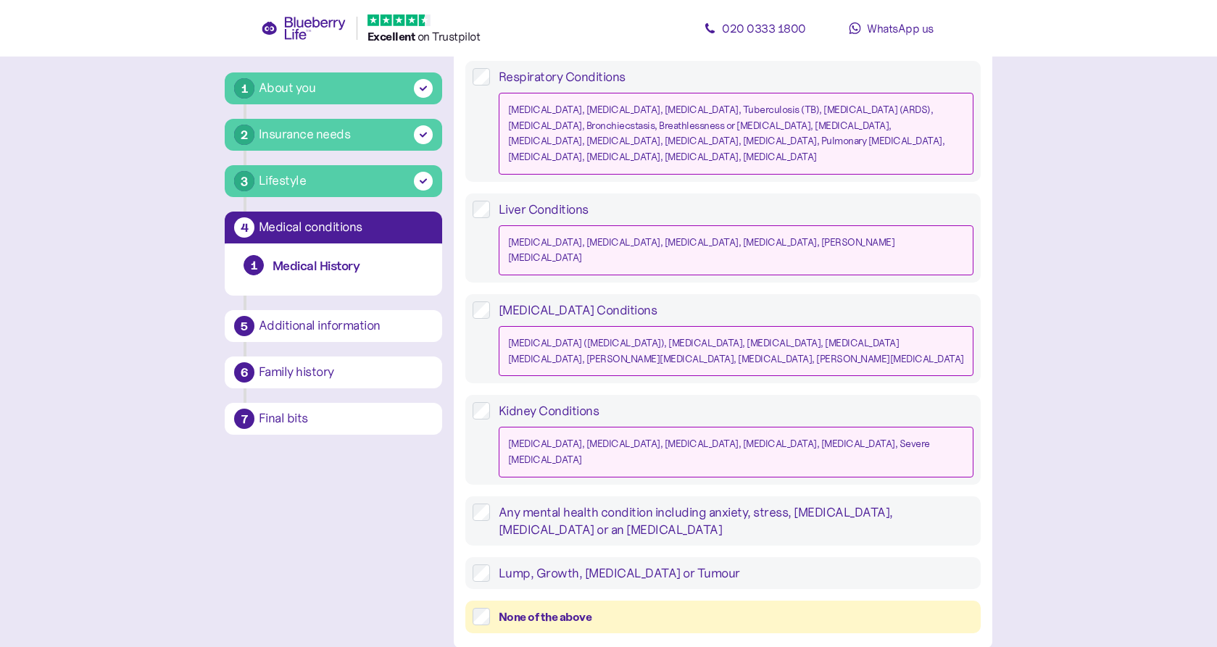
scroll to position [1307, 0]
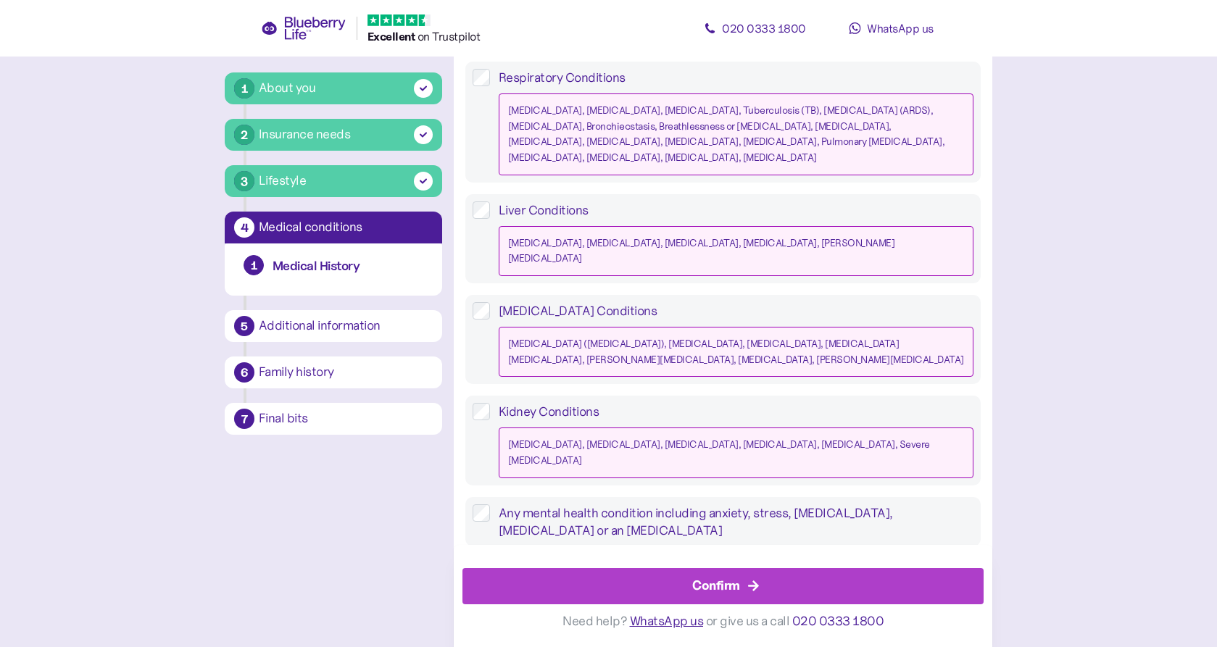
click at [641, 578] on div "Confirm" at bounding box center [726, 586] width 488 height 35
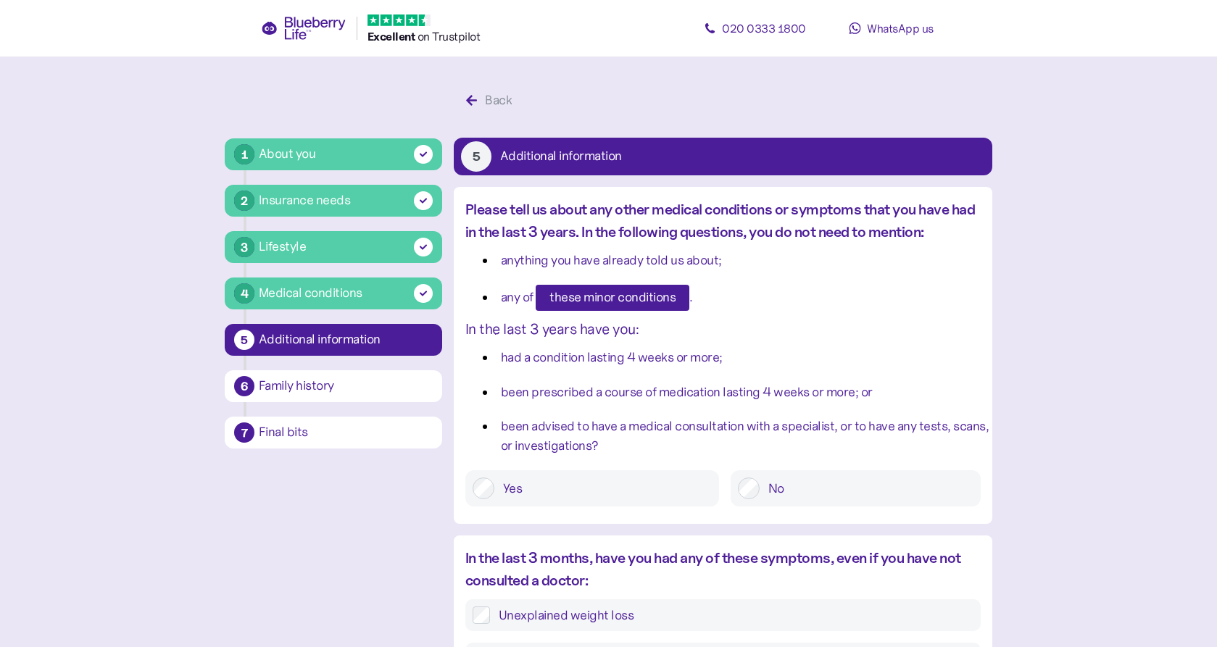
click at [587, 300] on span "these minor conditions" at bounding box center [612, 298] width 126 height 25
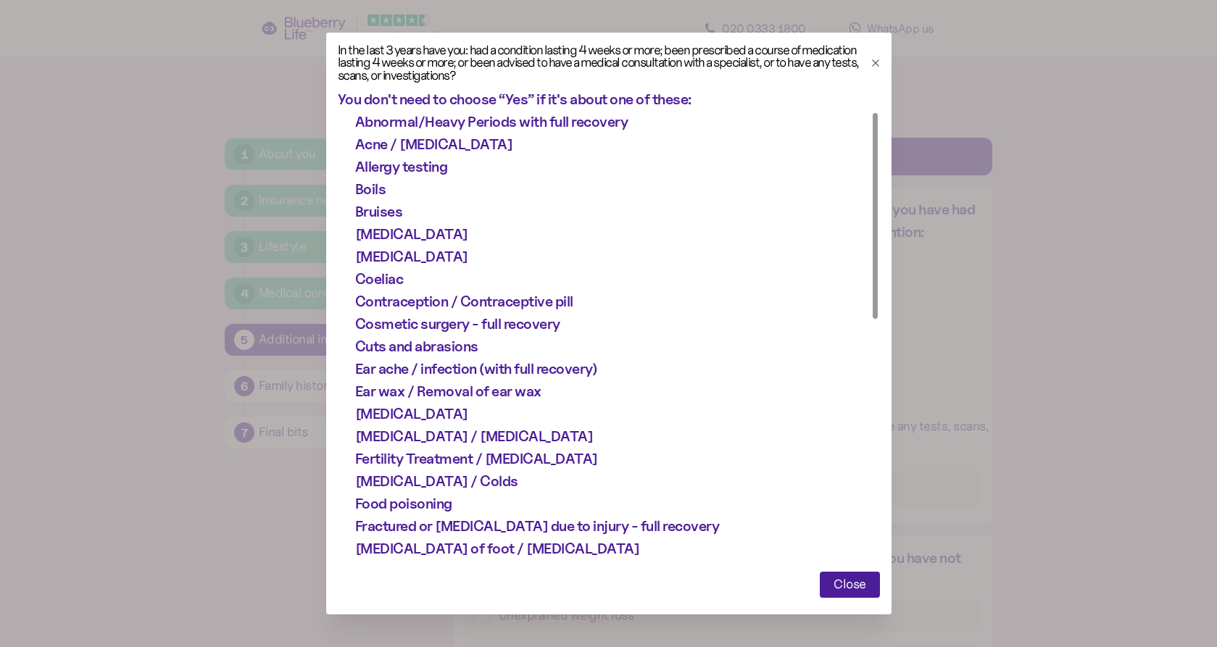
click at [878, 60] on icon "button" at bounding box center [875, 62] width 7 height 7
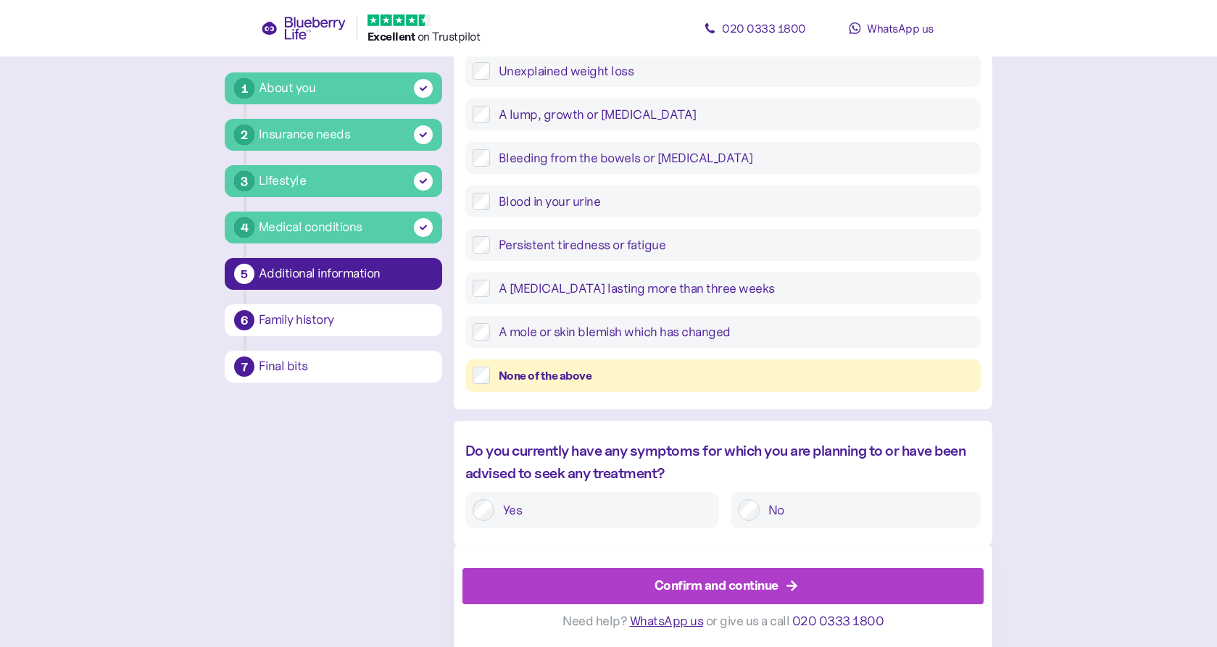
scroll to position [543, 0]
click at [725, 586] on div "Confirm and continue" at bounding box center [716, 586] width 124 height 20
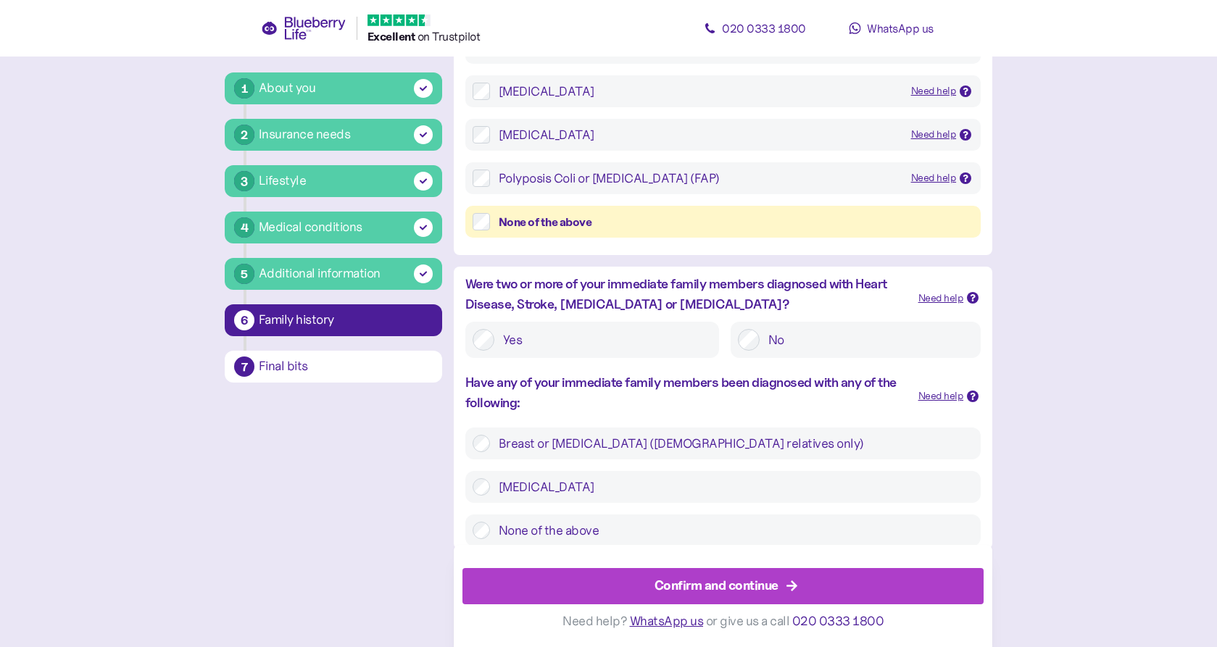
scroll to position [339, 0]
click at [657, 580] on div "Confirm and continue" at bounding box center [716, 586] width 124 height 20
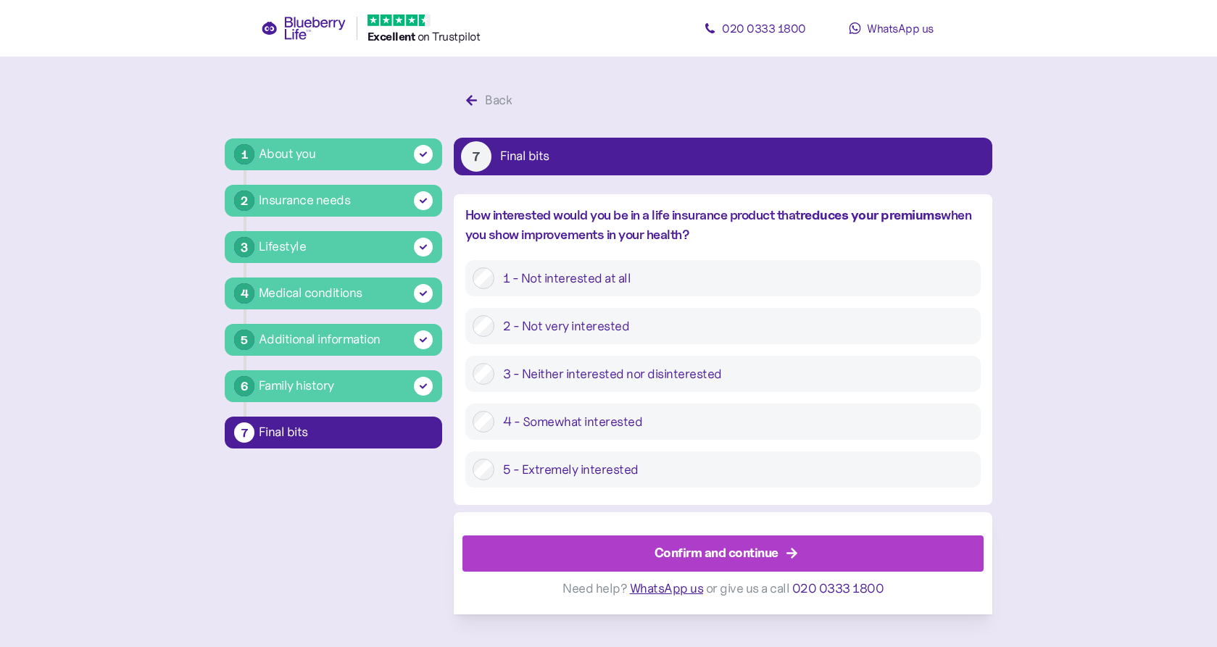
click at [703, 551] on div "Confirm and continue" at bounding box center [716, 553] width 124 height 20
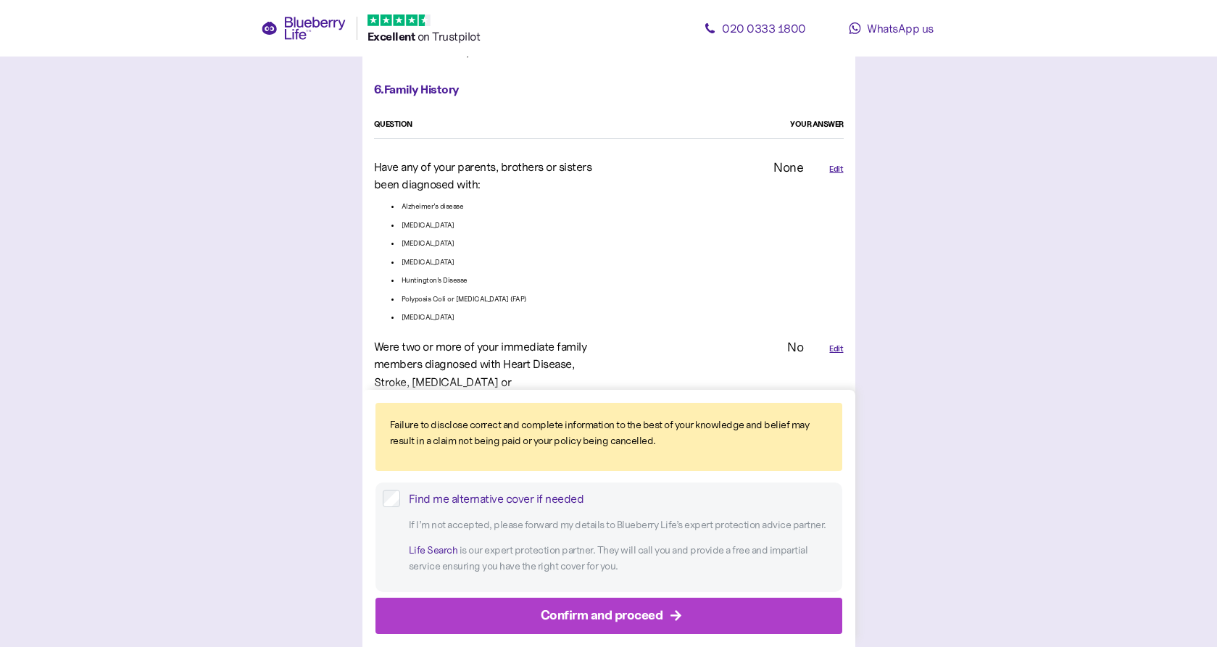
scroll to position [2667, 0]
click at [604, 607] on div "Confirm and proceed" at bounding box center [602, 616] width 122 height 20
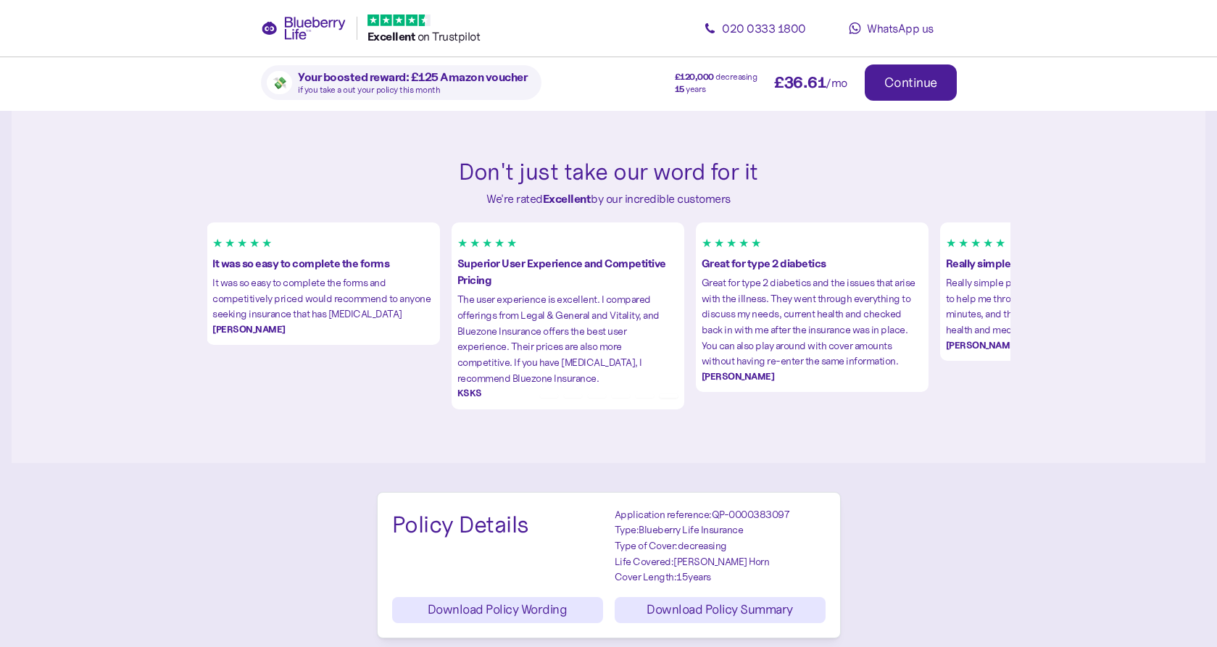
scroll to position [1497, 0]
